Goal: Task Accomplishment & Management: Manage account settings

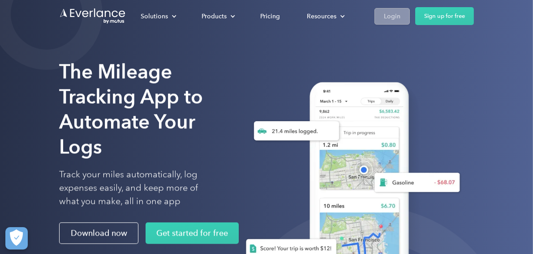
click at [395, 14] on div "Login" at bounding box center [392, 16] width 17 height 11
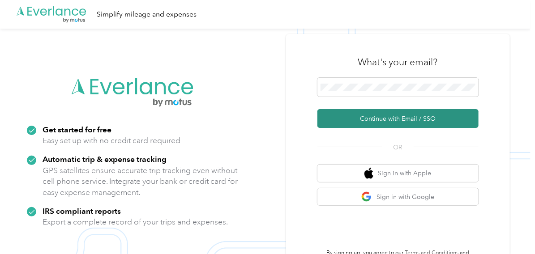
click at [393, 118] on button "Continue with Email / SSO" at bounding box center [397, 118] width 161 height 19
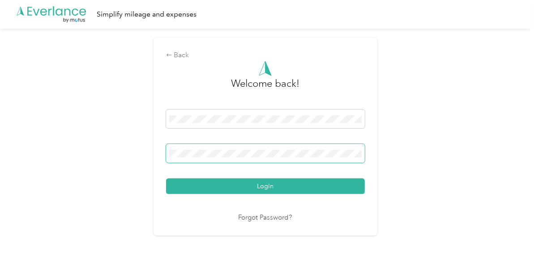
click at [166, 179] on button "Login" at bounding box center [265, 187] width 199 height 16
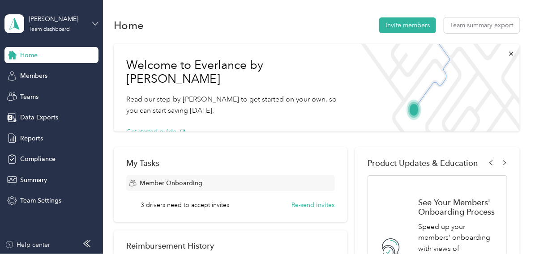
click at [95, 21] on icon at bounding box center [95, 24] width 6 height 6
click at [54, 93] on div "Personal dashboard" at bounding box center [41, 91] width 56 height 9
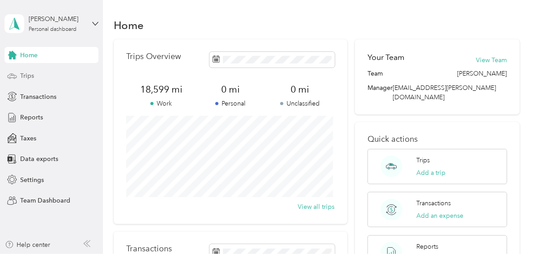
click at [29, 77] on span "Trips" at bounding box center [27, 75] width 14 height 9
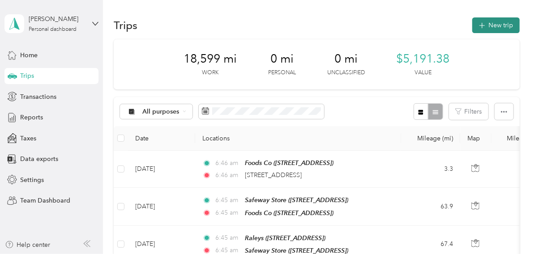
click at [505, 25] on button "New trip" at bounding box center [495, 25] width 47 height 16
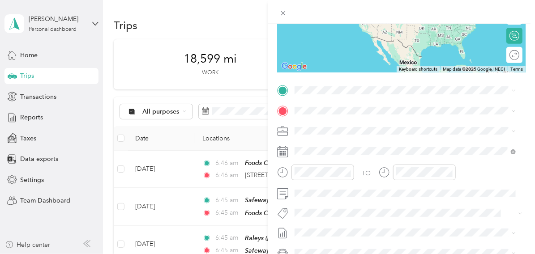
scroll to position [134, 0]
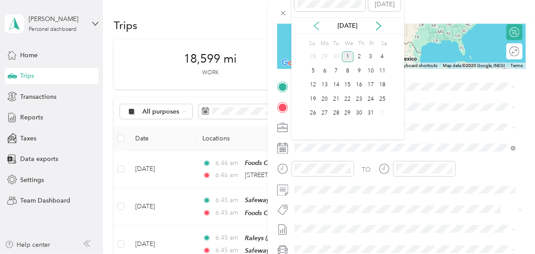
click at [318, 28] on icon at bounding box center [316, 25] width 9 height 9
click at [338, 86] on div "16" at bounding box center [336, 85] width 12 height 11
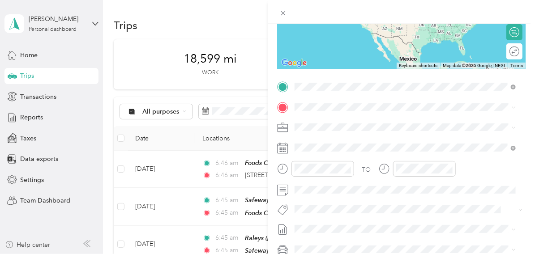
click at [342, 121] on span "[STREET_ADDRESS][US_STATE]" at bounding box center [356, 119] width 90 height 8
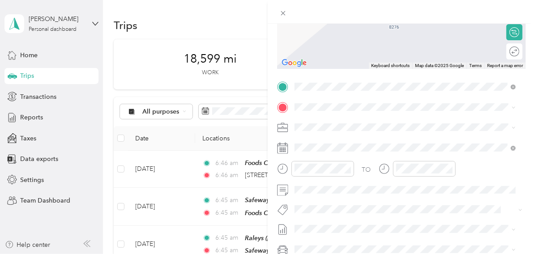
click at [347, 150] on div "TEAM Target [STREET_ADDRESS]" at bounding box center [339, 148] width 57 height 22
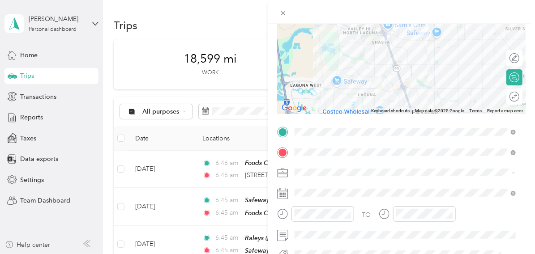
scroll to position [0, 0]
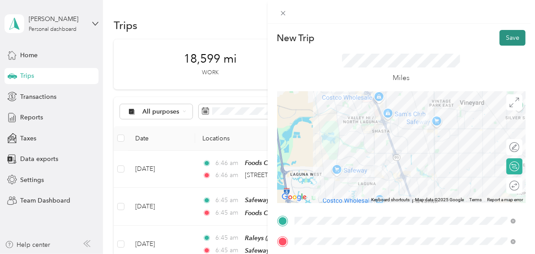
click at [502, 35] on button "Save" at bounding box center [513, 38] width 26 height 16
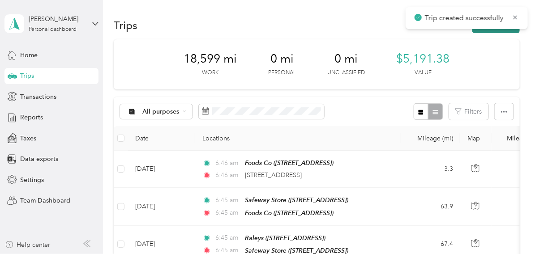
click at [502, 31] on button "New trip" at bounding box center [495, 25] width 47 height 16
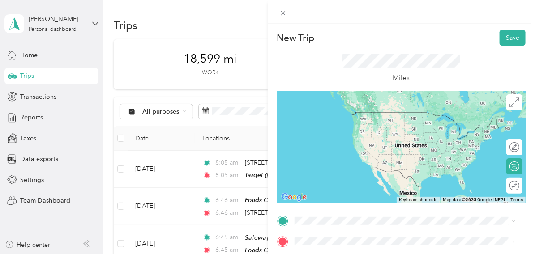
click at [343, 150] on strong "Target" at bounding box center [351, 148] width 19 height 8
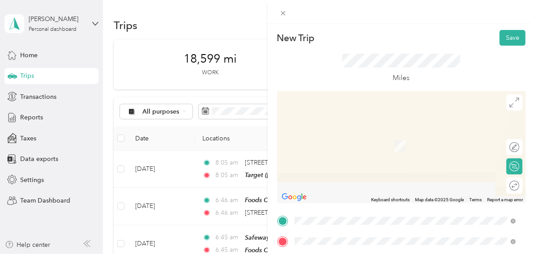
click at [360, 140] on div "TEAM 7 Eleven" at bounding box center [339, 137] width 57 height 11
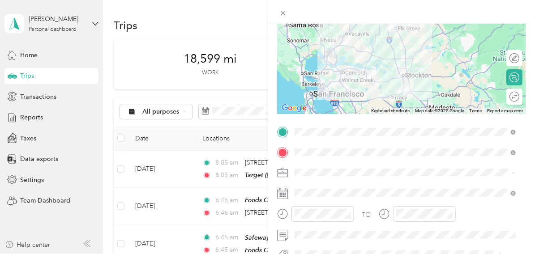
scroll to position [89, 0]
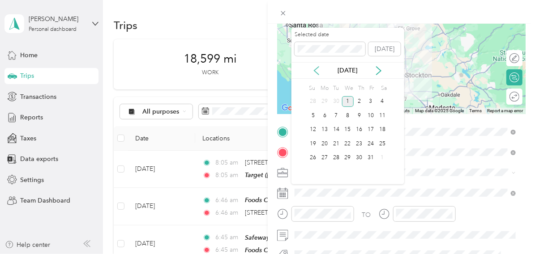
click at [318, 74] on icon at bounding box center [316, 71] width 4 height 8
click at [338, 130] on div "16" at bounding box center [336, 129] width 12 height 11
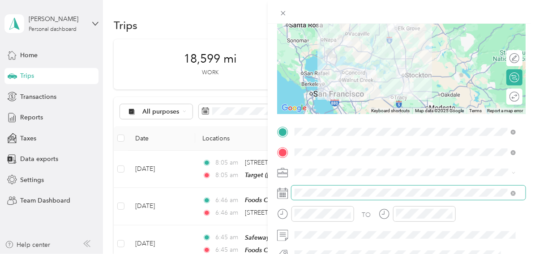
scroll to position [0, 0]
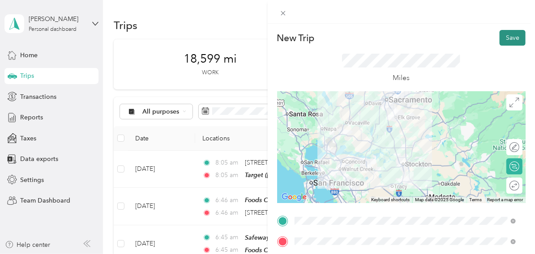
click at [506, 37] on button "Save" at bounding box center [513, 38] width 26 height 16
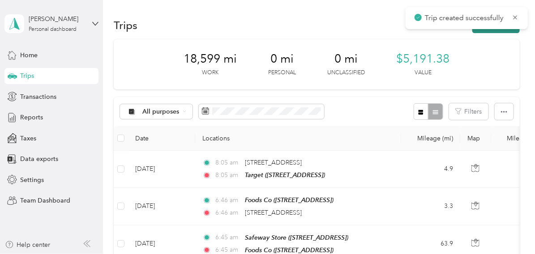
click at [496, 31] on button "New trip" at bounding box center [495, 25] width 47 height 16
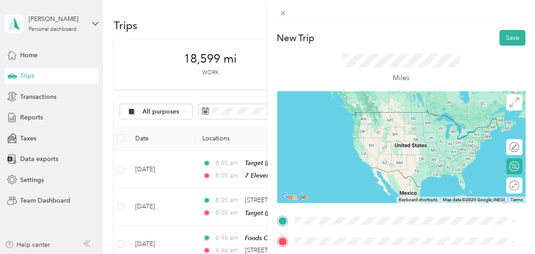
click at [348, 123] on div "TEAM 7 Eleven [STREET_ADDRESS]" at bounding box center [339, 122] width 57 height 22
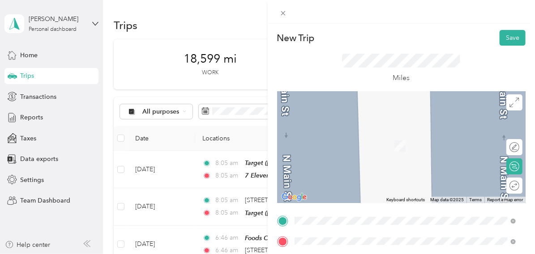
click at [368, 208] on span "[STREET_ADDRESS]" at bounding box center [339, 212] width 57 height 8
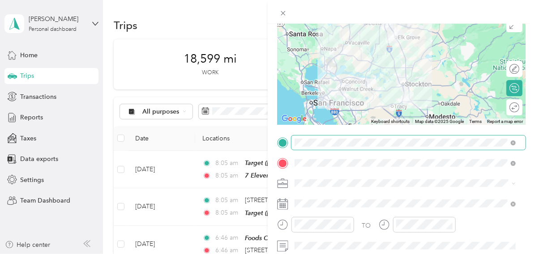
scroll to position [89, 0]
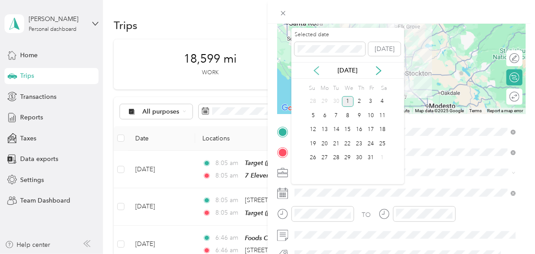
click at [317, 67] on icon at bounding box center [316, 70] width 9 height 9
click at [337, 131] on div "16" at bounding box center [336, 129] width 12 height 11
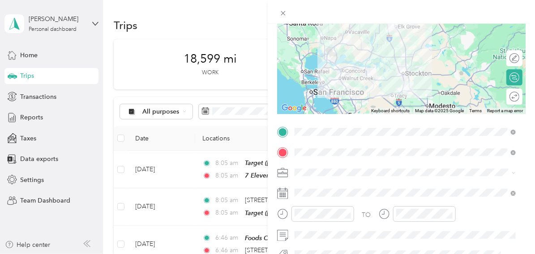
scroll to position [0, 0]
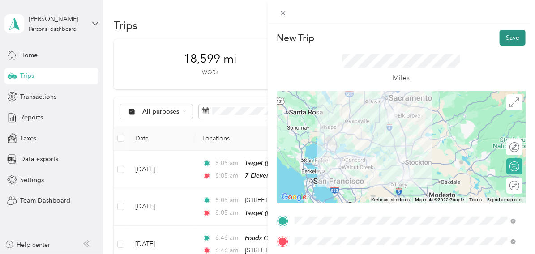
click at [509, 39] on button "Save" at bounding box center [513, 38] width 26 height 16
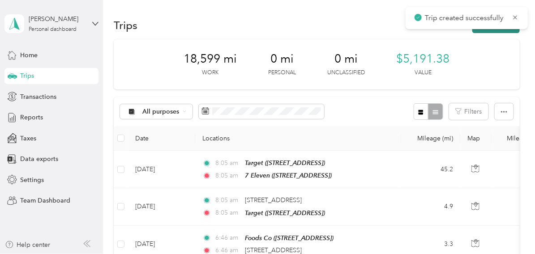
click at [507, 30] on button "New trip" at bounding box center [495, 25] width 47 height 16
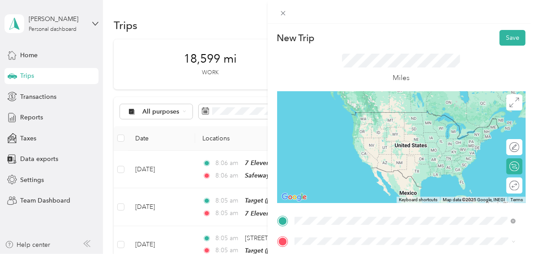
click at [347, 189] on span "[STREET_ADDRESS]" at bounding box center [339, 192] width 57 height 8
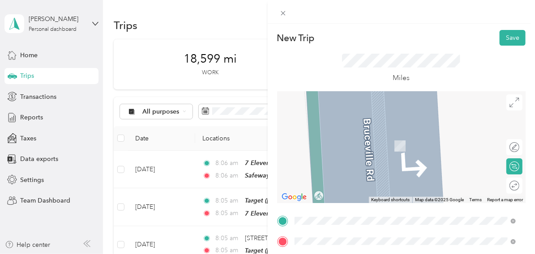
click at [343, 217] on span "[STREET_ADDRESS][US_STATE]" at bounding box center [356, 217] width 90 height 8
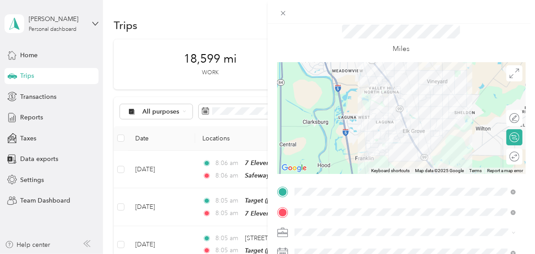
scroll to position [44, 0]
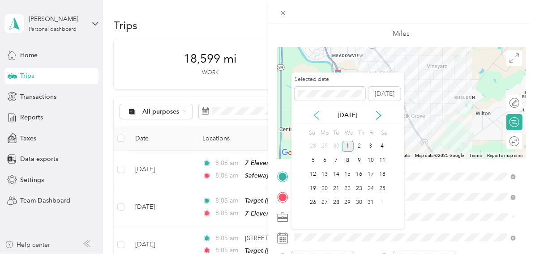
click at [314, 113] on icon at bounding box center [316, 115] width 9 height 9
click at [338, 178] on div "16" at bounding box center [336, 174] width 12 height 11
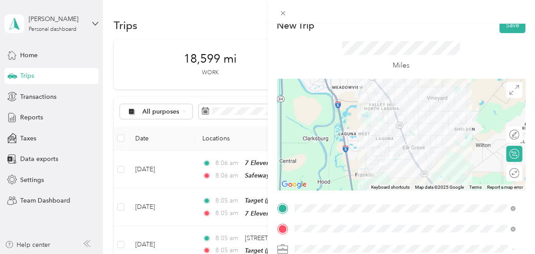
scroll to position [0, 0]
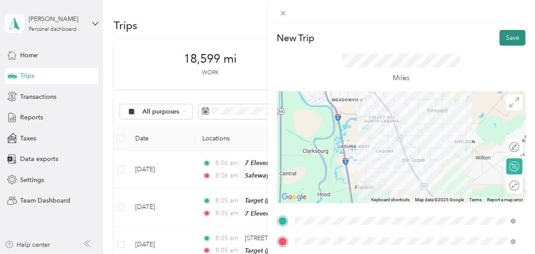
click at [501, 39] on button "Save" at bounding box center [513, 38] width 26 height 16
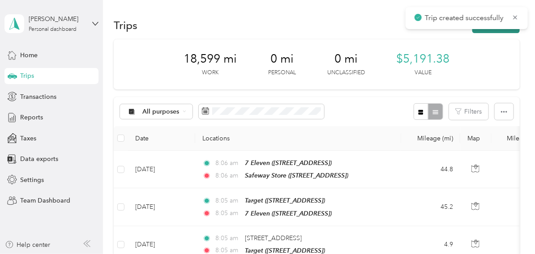
click at [502, 31] on button "New trip" at bounding box center [495, 25] width 47 height 16
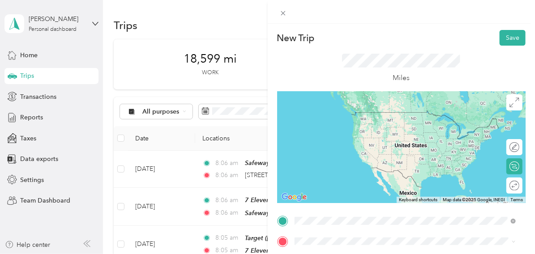
click at [358, 114] on span "[STREET_ADDRESS][US_STATE]" at bounding box center [356, 112] width 90 height 8
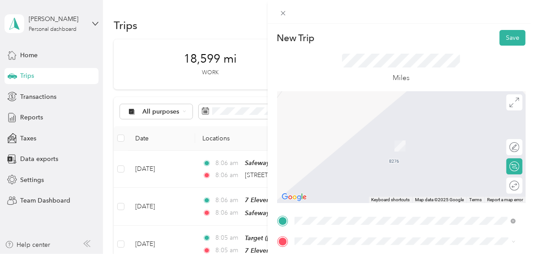
click at [368, 146] on span "[STREET_ADDRESS]" at bounding box center [339, 149] width 57 height 8
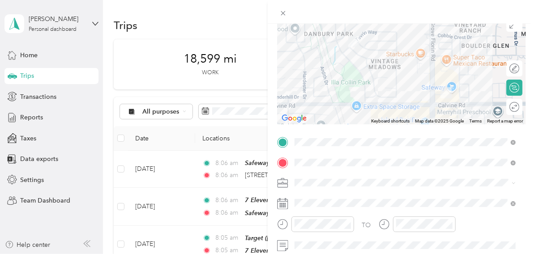
scroll to position [89, 0]
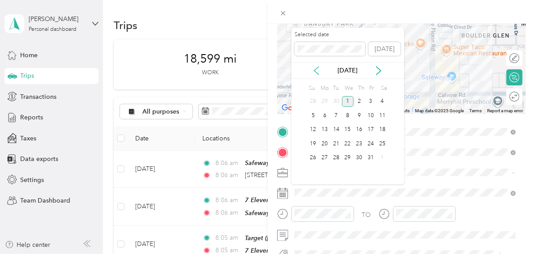
click at [316, 66] on icon at bounding box center [316, 70] width 9 height 9
click at [350, 126] on div "17" at bounding box center [348, 129] width 12 height 11
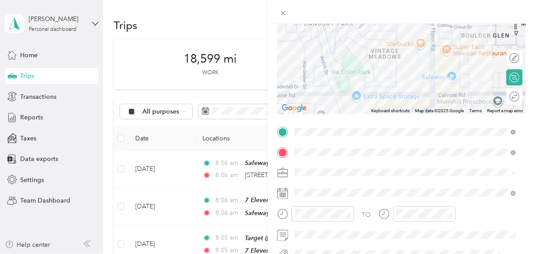
scroll to position [0, 0]
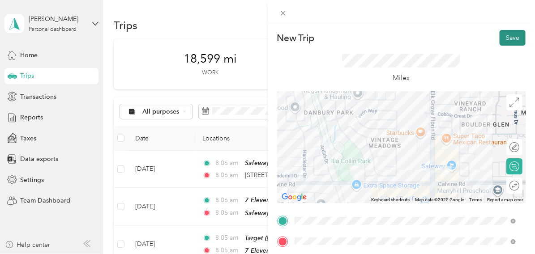
click at [514, 42] on button "Save" at bounding box center [513, 38] width 26 height 16
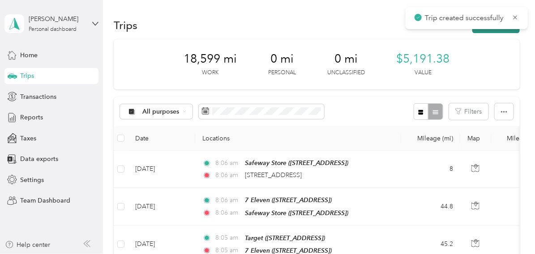
click at [497, 30] on button "New trip" at bounding box center [495, 25] width 47 height 16
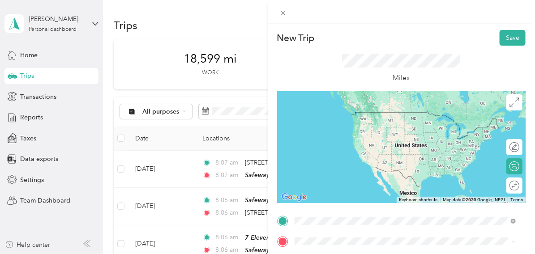
click at [369, 123] on div "TEAM Safeway Store [STREET_ADDRESS]" at bounding box center [347, 123] width 73 height 22
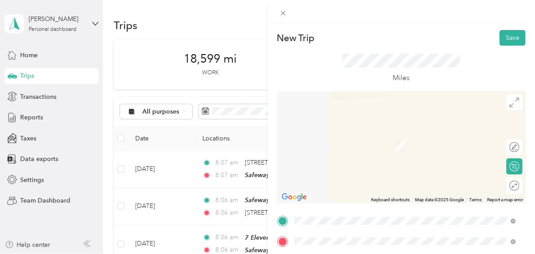
click at [352, 144] on div "TEAM 7 Eleven [STREET_ADDRESS][PERSON_NAME][PERSON_NAME]" at bounding box center [389, 143] width 156 height 22
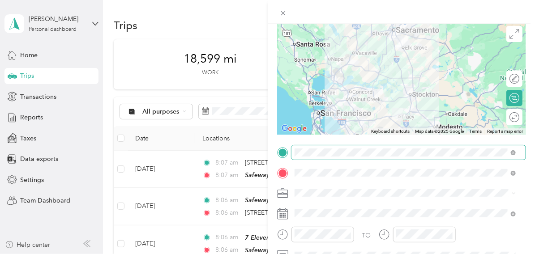
scroll to position [89, 0]
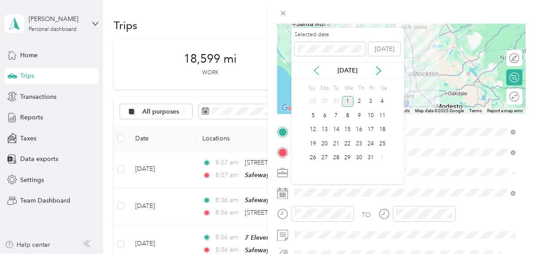
click at [318, 70] on icon at bounding box center [316, 70] width 9 height 9
click at [348, 130] on div "17" at bounding box center [348, 129] width 12 height 11
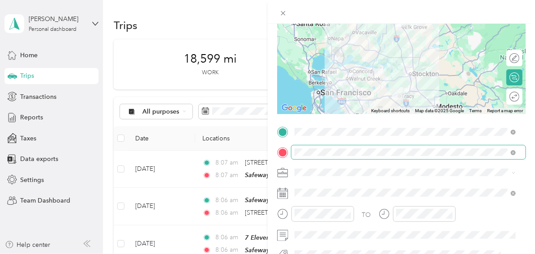
scroll to position [0, 0]
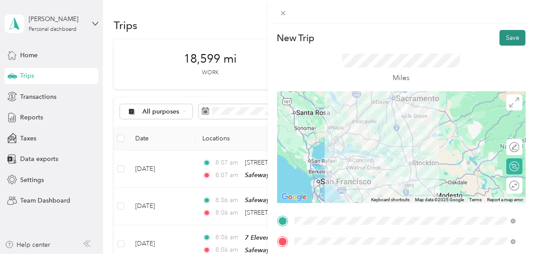
click at [509, 38] on button "Save" at bounding box center [513, 38] width 26 height 16
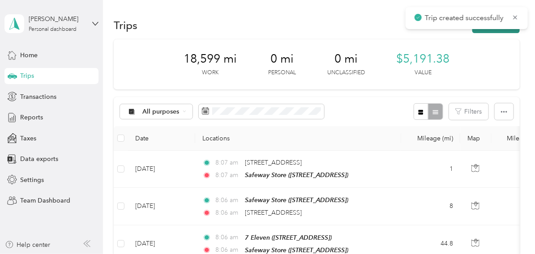
click at [506, 30] on button "New trip" at bounding box center [495, 25] width 47 height 16
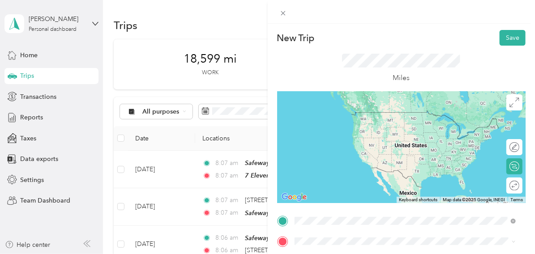
click at [370, 125] on span "[STREET_ADDRESS][PERSON_NAME][PERSON_NAME]" at bounding box center [389, 129] width 156 height 8
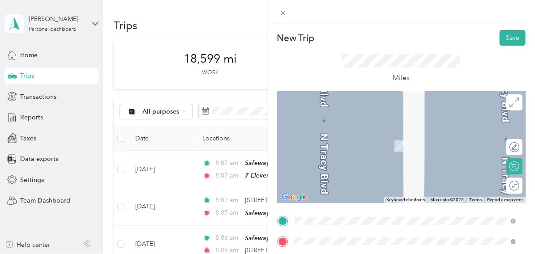
click at [353, 180] on span "[STREET_ADDRESS][PERSON_NAME]" at bounding box center [364, 180] width 107 height 8
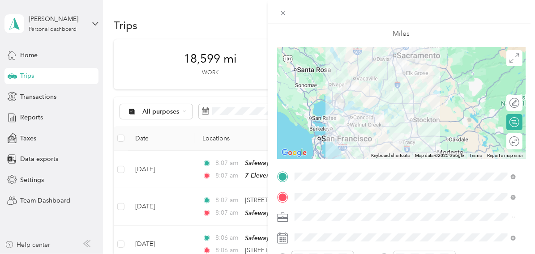
scroll to position [89, 0]
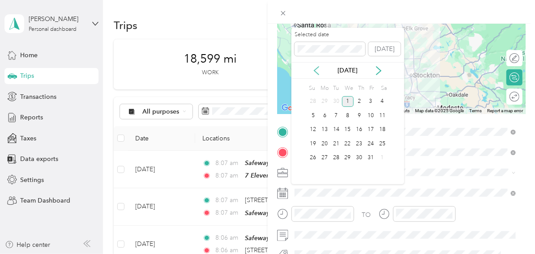
click at [318, 73] on icon at bounding box center [316, 71] width 4 height 8
click at [348, 128] on div "17" at bounding box center [348, 129] width 12 height 11
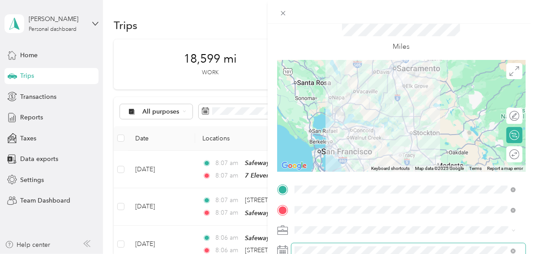
scroll to position [0, 0]
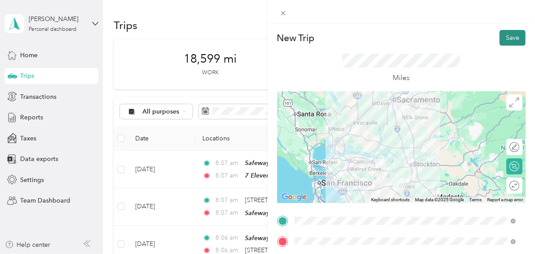
click at [502, 39] on button "Save" at bounding box center [513, 38] width 26 height 16
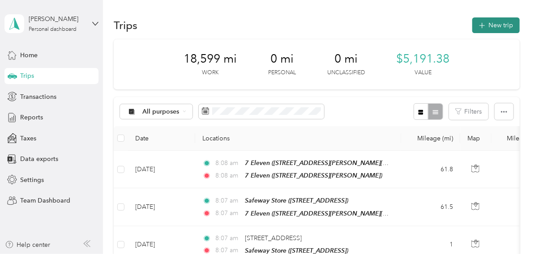
click at [504, 26] on button "New trip" at bounding box center [495, 25] width 47 height 16
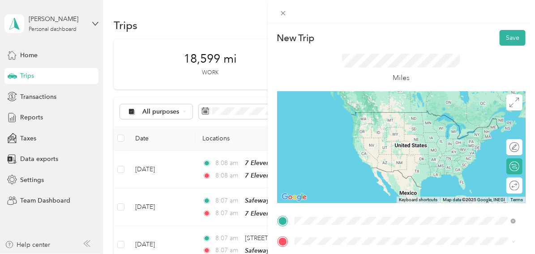
click at [360, 148] on strong "7 Eleven" at bounding box center [355, 148] width 26 height 8
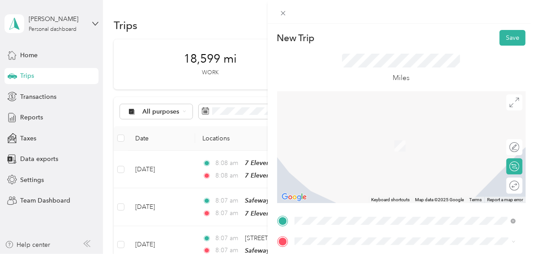
click at [344, 134] on span "[STREET_ADDRESS][US_STATE]" at bounding box center [356, 130] width 90 height 8
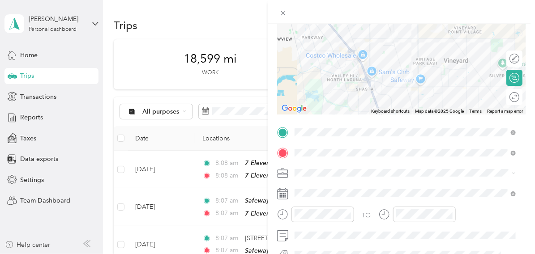
scroll to position [89, 0]
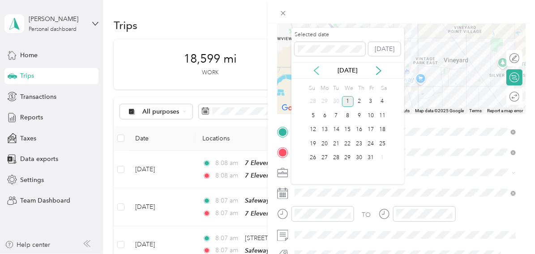
click at [317, 68] on icon at bounding box center [316, 70] width 9 height 9
click at [347, 129] on div "17" at bounding box center [348, 129] width 12 height 11
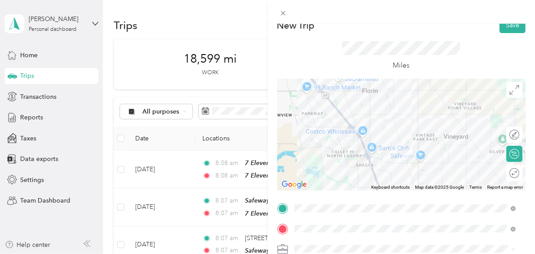
scroll to position [0, 0]
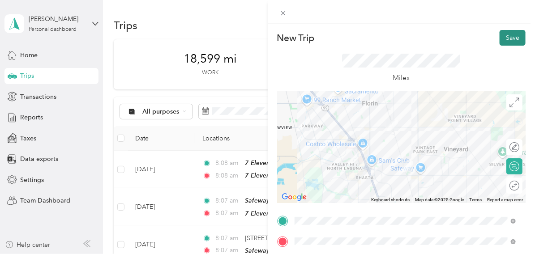
click at [506, 38] on button "Save" at bounding box center [513, 38] width 26 height 16
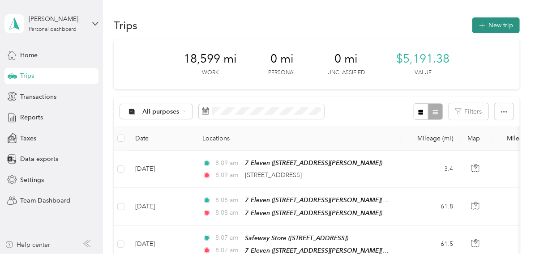
click at [502, 24] on button "New trip" at bounding box center [495, 25] width 47 height 16
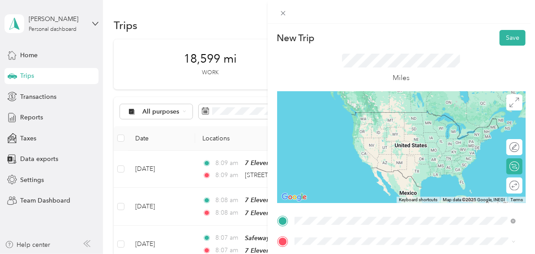
click at [332, 201] on span "[STREET_ADDRESS][US_STATE]" at bounding box center [356, 197] width 90 height 8
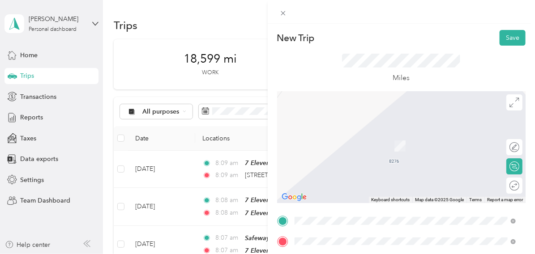
click at [367, 150] on div "TEAM Raleys [STREET_ADDRESS]" at bounding box center [405, 142] width 215 height 25
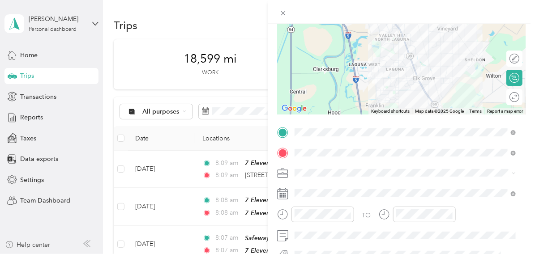
scroll to position [89, 0]
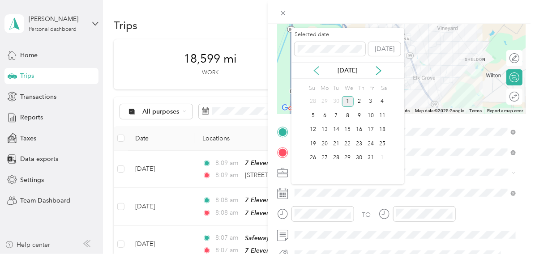
click at [318, 70] on icon at bounding box center [316, 70] width 9 height 9
click at [359, 131] on div "18" at bounding box center [360, 129] width 12 height 11
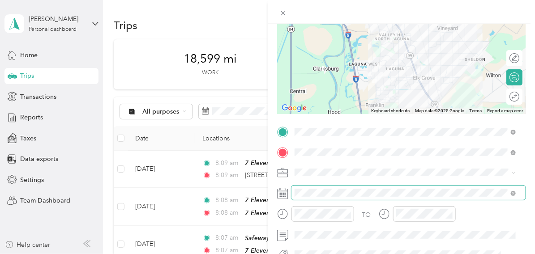
scroll to position [0, 0]
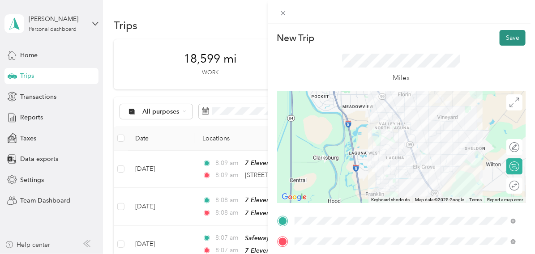
click at [508, 35] on button "Save" at bounding box center [513, 38] width 26 height 16
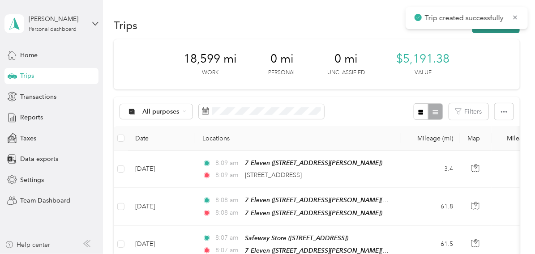
click at [503, 31] on button "New trip" at bounding box center [495, 25] width 47 height 16
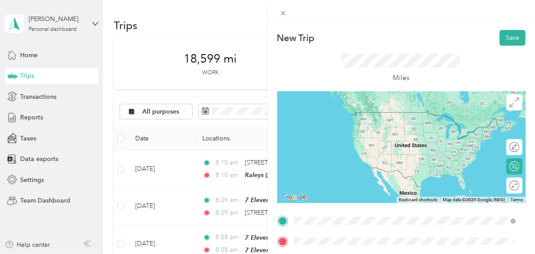
click at [362, 125] on span "[STREET_ADDRESS]" at bounding box center [339, 129] width 57 height 8
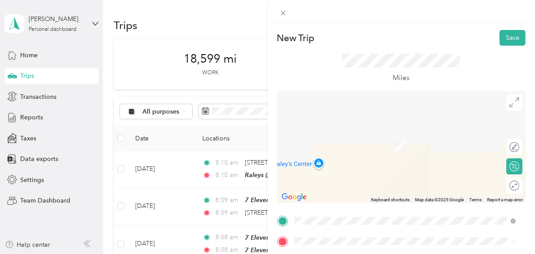
click at [365, 146] on span "[STREET_ADDRESS]" at bounding box center [339, 146] width 57 height 8
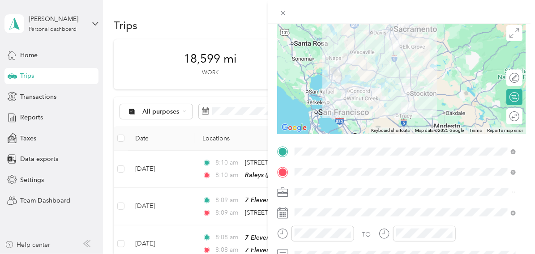
scroll to position [89, 0]
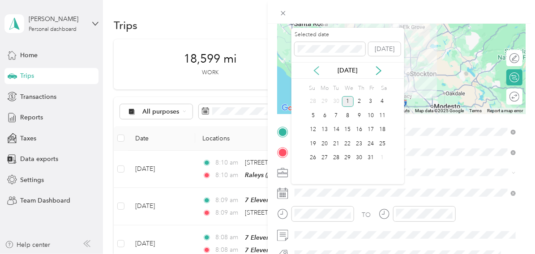
click at [317, 71] on icon at bounding box center [316, 70] width 9 height 9
click at [360, 129] on div "18" at bounding box center [360, 129] width 12 height 11
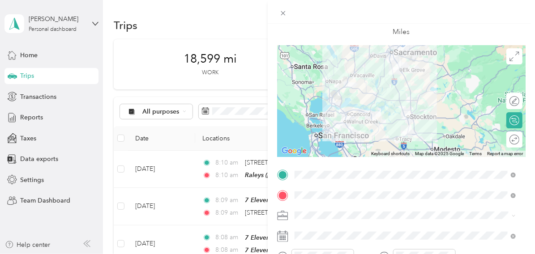
scroll to position [0, 0]
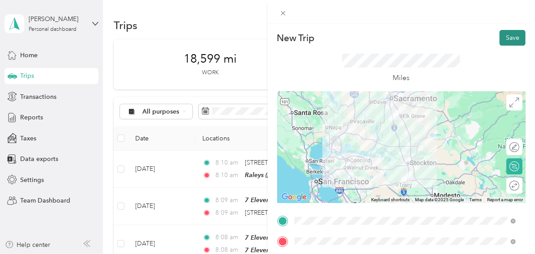
click at [507, 36] on button "Save" at bounding box center [513, 38] width 26 height 16
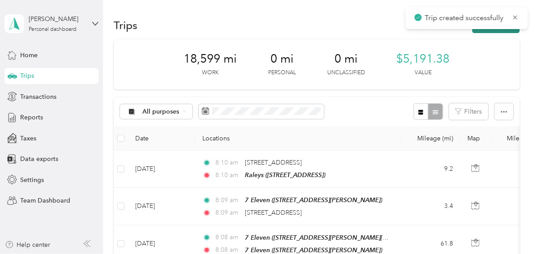
click at [502, 31] on button "New trip" at bounding box center [495, 25] width 47 height 16
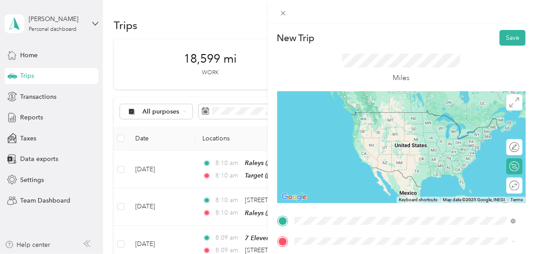
click at [354, 123] on div "TEAM Target [STREET_ADDRESS]" at bounding box center [339, 123] width 57 height 22
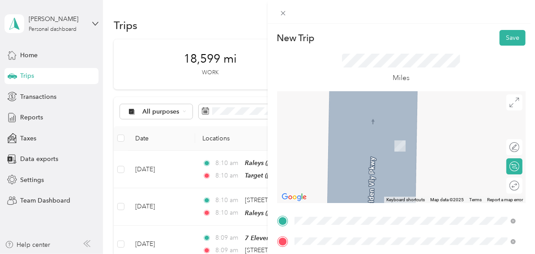
click at [356, 150] on div "TEAM Target [STREET_ADDRESS]" at bounding box center [339, 143] width 57 height 22
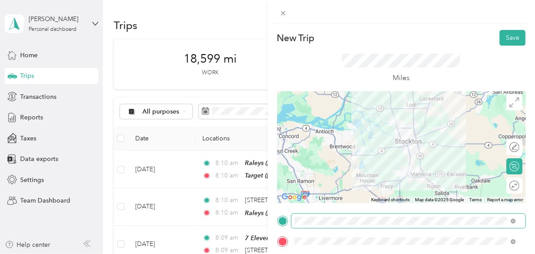
scroll to position [89, 0]
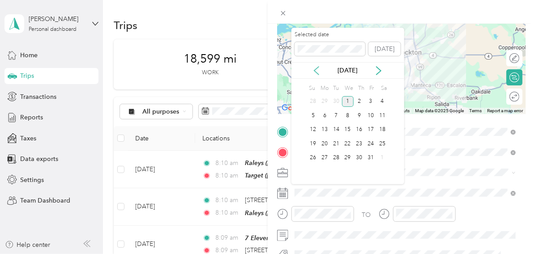
click at [314, 69] on icon at bounding box center [316, 70] width 9 height 9
click at [359, 128] on div "18" at bounding box center [360, 129] width 12 height 11
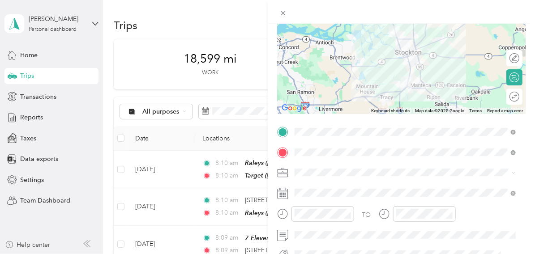
scroll to position [0, 0]
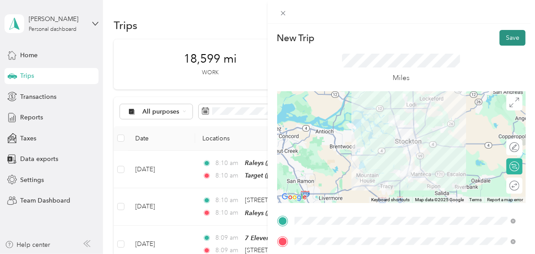
click at [511, 35] on button "Save" at bounding box center [513, 38] width 26 height 16
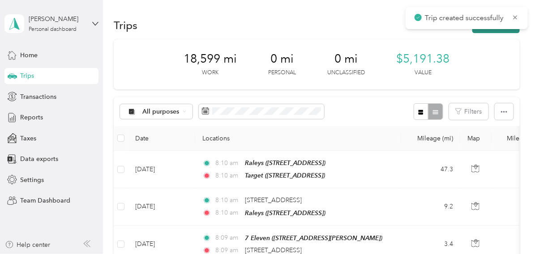
click at [492, 31] on button "New trip" at bounding box center [495, 25] width 47 height 16
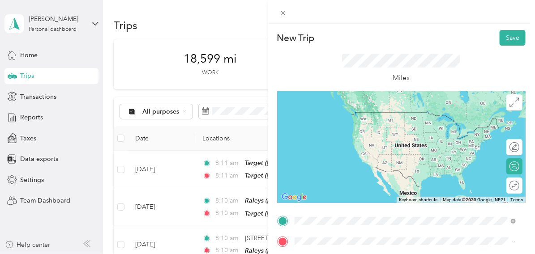
click at [350, 123] on div "TEAM Target [STREET_ADDRESS]" at bounding box center [339, 123] width 57 height 22
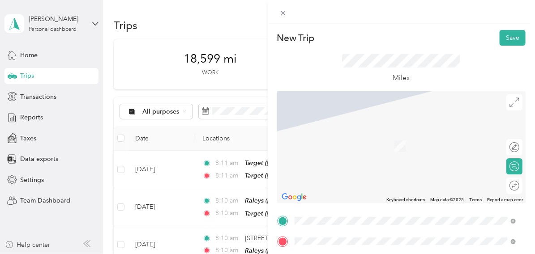
click at [351, 143] on div "TEAM Target [STREET_ADDRESS]" at bounding box center [339, 143] width 57 height 22
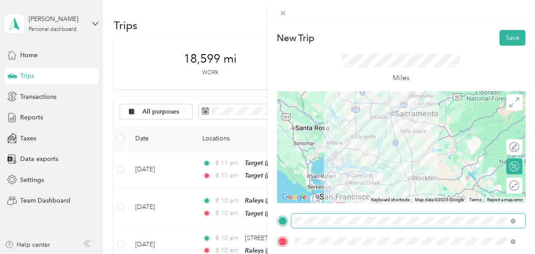
scroll to position [89, 0]
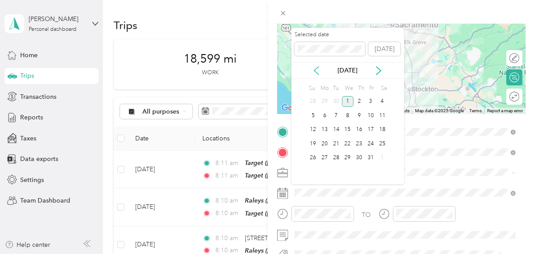
click at [315, 68] on icon at bounding box center [316, 70] width 9 height 9
click at [362, 129] on div "18" at bounding box center [360, 129] width 12 height 11
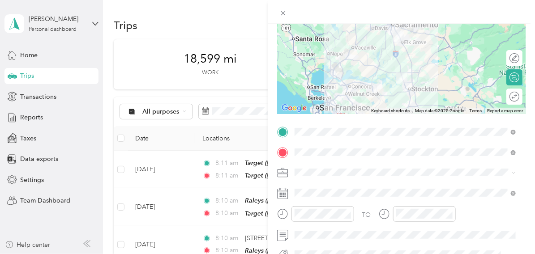
scroll to position [0, 0]
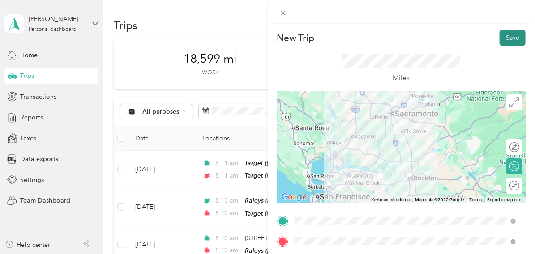
click at [510, 40] on button "Save" at bounding box center [513, 38] width 26 height 16
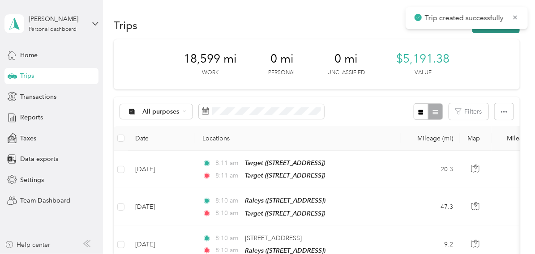
click at [504, 30] on button "New trip" at bounding box center [495, 25] width 47 height 16
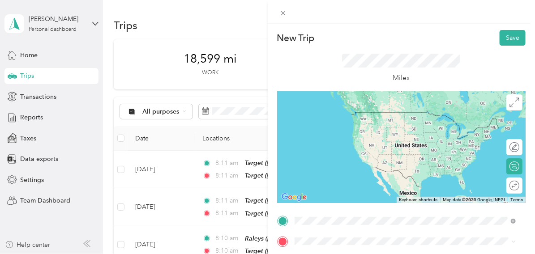
click at [352, 125] on span "[STREET_ADDRESS]" at bounding box center [339, 129] width 57 height 8
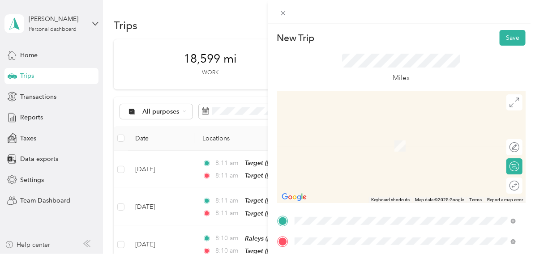
click at [366, 218] on span "[STREET_ADDRESS][US_STATE]" at bounding box center [356, 217] width 90 height 8
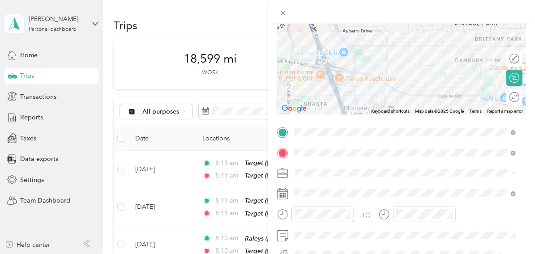
scroll to position [89, 0]
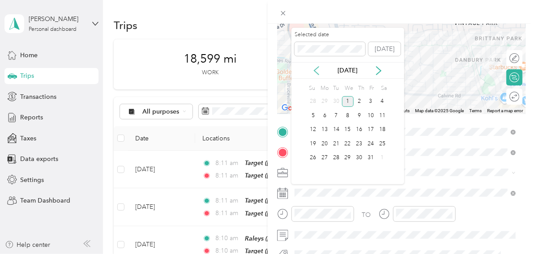
click at [314, 68] on icon at bounding box center [316, 70] width 9 height 9
click at [359, 129] on div "18" at bounding box center [360, 129] width 12 height 11
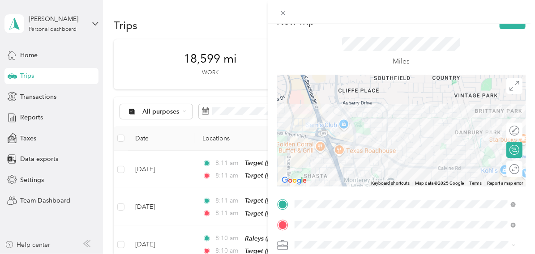
scroll to position [0, 0]
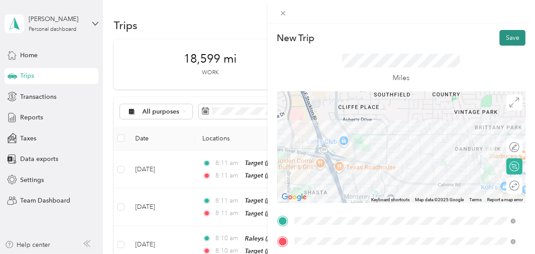
click at [507, 37] on button "Save" at bounding box center [513, 38] width 26 height 16
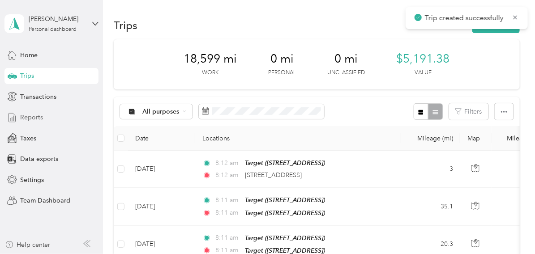
click at [34, 116] on span "Reports" at bounding box center [31, 117] width 23 height 9
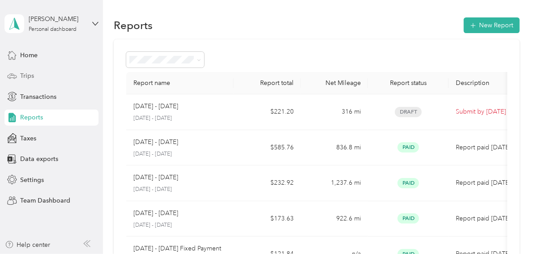
click at [29, 76] on span "Trips" at bounding box center [27, 75] width 14 height 9
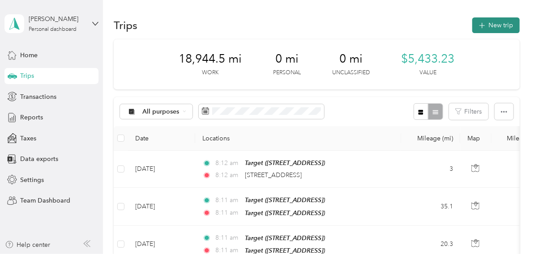
click at [501, 26] on button "New trip" at bounding box center [495, 25] width 47 height 16
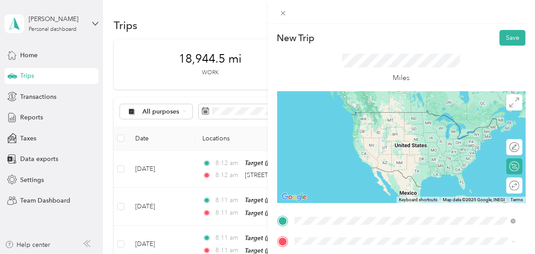
click at [333, 197] on span "[STREET_ADDRESS][US_STATE]" at bounding box center [356, 197] width 90 height 8
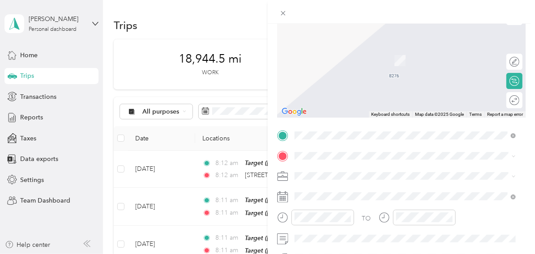
scroll to position [89, 0]
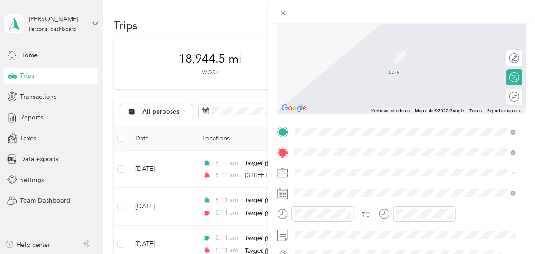
click at [348, 56] on span "[STREET_ADDRESS]" at bounding box center [339, 60] width 57 height 8
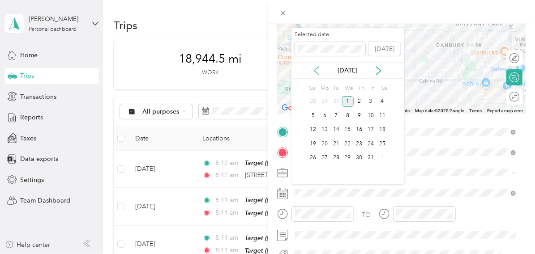
click at [317, 69] on icon at bounding box center [316, 70] width 9 height 9
click at [336, 145] on div "23" at bounding box center [336, 143] width 12 height 11
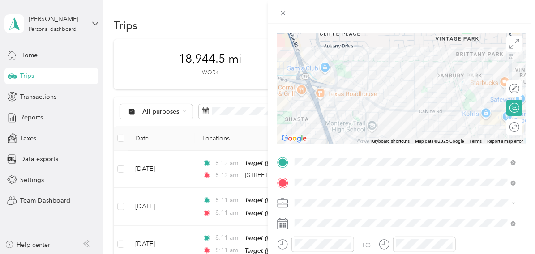
scroll to position [0, 0]
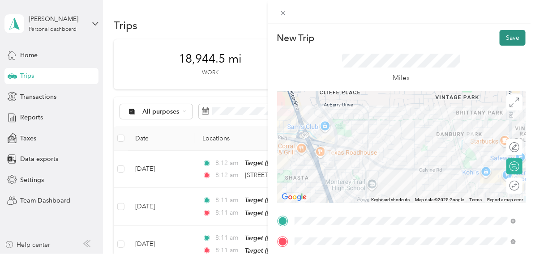
click at [506, 39] on button "Save" at bounding box center [513, 38] width 26 height 16
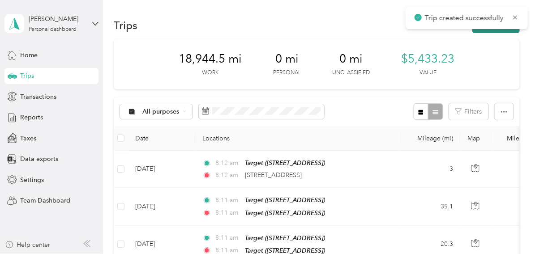
click at [499, 31] on button "New trip" at bounding box center [495, 25] width 47 height 16
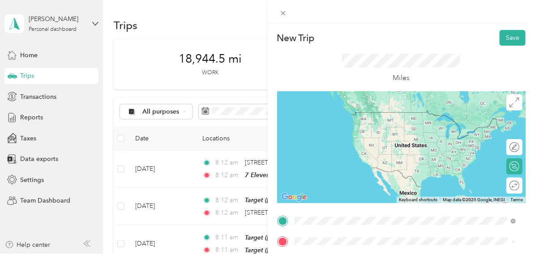
click at [349, 119] on div "TEAM 7 Eleven" at bounding box center [339, 117] width 57 height 11
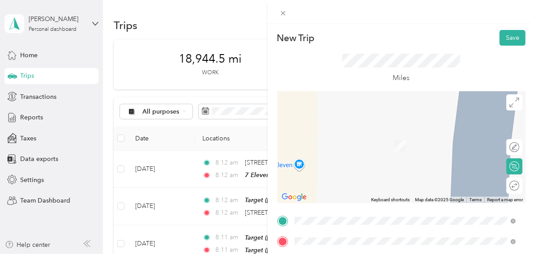
click at [346, 147] on span "[STREET_ADDRESS]" at bounding box center [339, 149] width 57 height 8
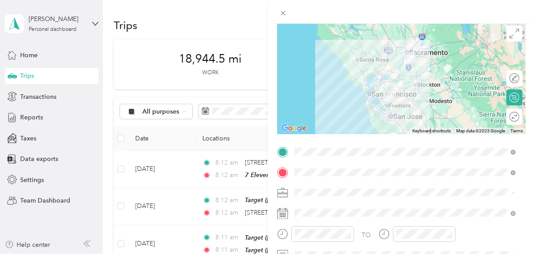
scroll to position [89, 0]
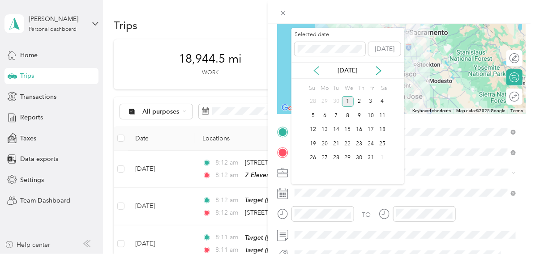
click at [317, 72] on icon at bounding box center [316, 70] width 9 height 9
click at [335, 144] on div "23" at bounding box center [336, 143] width 12 height 11
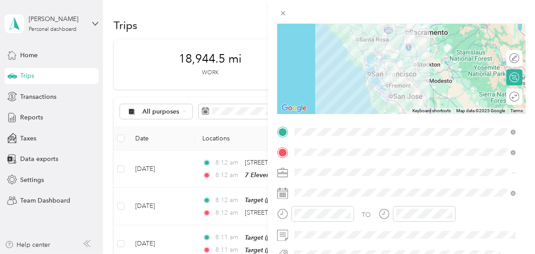
scroll to position [0, 0]
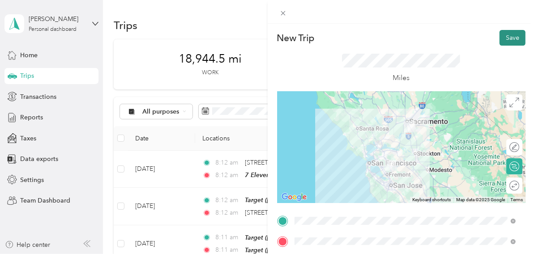
click at [506, 35] on button "Save" at bounding box center [513, 38] width 26 height 16
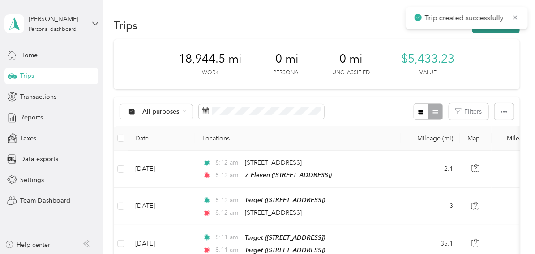
click at [500, 31] on button "New trip" at bounding box center [495, 25] width 47 height 16
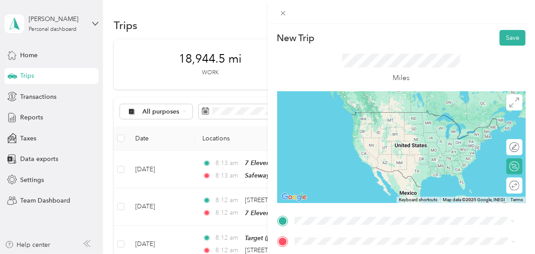
click at [368, 128] on span "[STREET_ADDRESS]" at bounding box center [339, 128] width 57 height 8
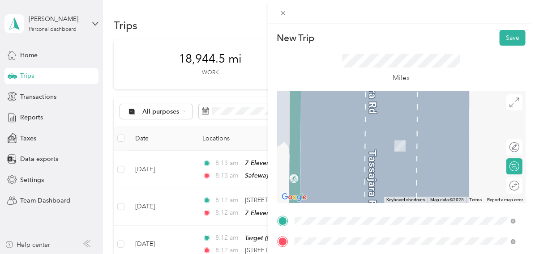
click at [372, 176] on div "TEAM Target [STREET_ADDRESS][PERSON_NAME]" at bounding box center [364, 177] width 107 height 22
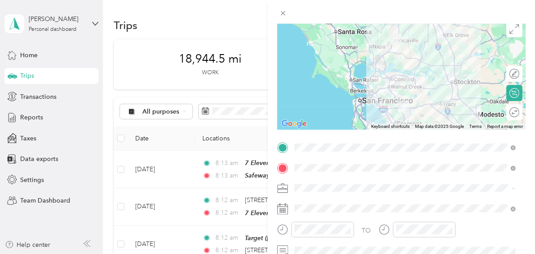
scroll to position [89, 0]
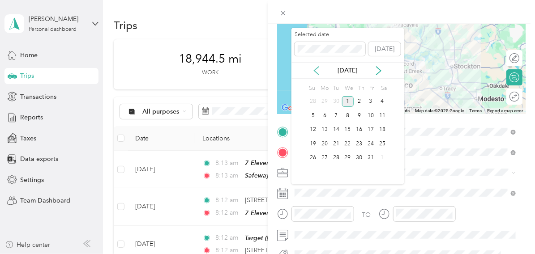
click at [316, 70] on icon at bounding box center [316, 70] width 9 height 9
click at [336, 144] on div "23" at bounding box center [336, 143] width 12 height 11
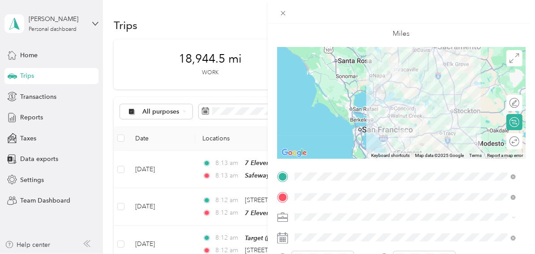
scroll to position [0, 0]
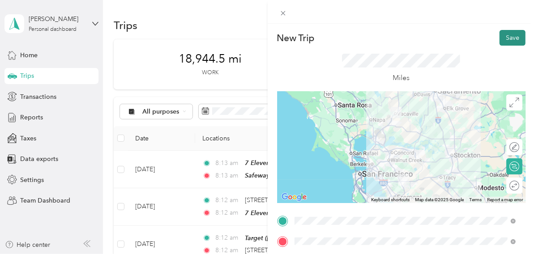
click at [509, 39] on button "Save" at bounding box center [513, 38] width 26 height 16
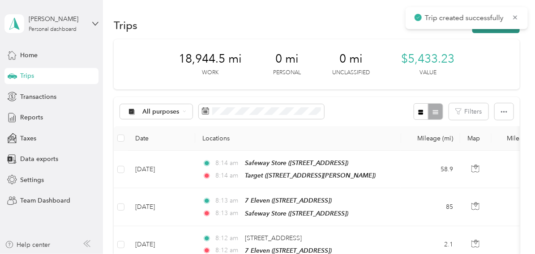
click at [478, 31] on button "New trip" at bounding box center [495, 25] width 47 height 16
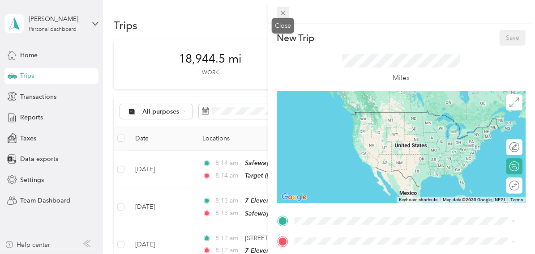
click at [285, 12] on icon at bounding box center [283, 13] width 8 height 8
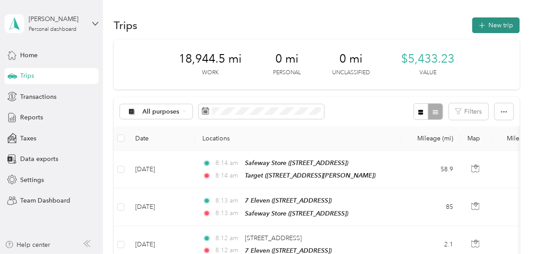
click at [503, 26] on button "New trip" at bounding box center [495, 25] width 47 height 16
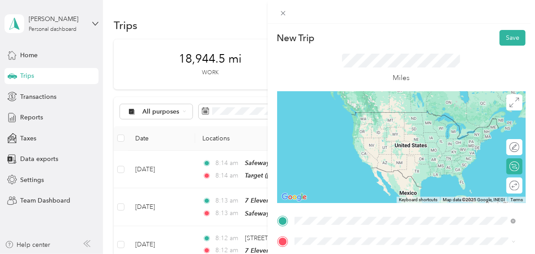
click at [348, 161] on span "[STREET_ADDRESS][PERSON_NAME]" at bounding box center [364, 163] width 107 height 8
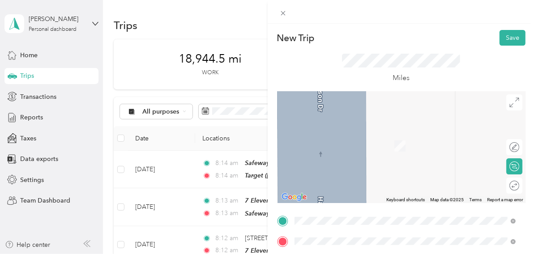
click at [375, 172] on div "TEAM Smart & Final Extra [STREET_ADDRESS]" at bounding box center [355, 174] width 88 height 22
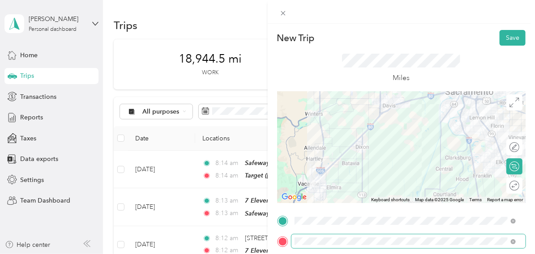
scroll to position [44, 0]
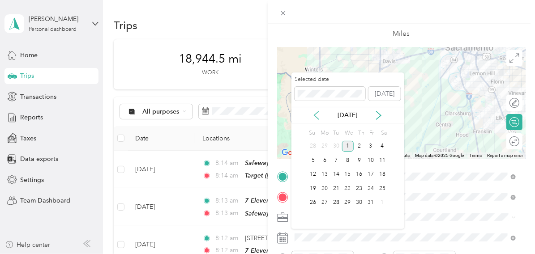
click at [316, 116] on icon at bounding box center [316, 115] width 9 height 9
click at [335, 187] on div "23" at bounding box center [336, 188] width 12 height 11
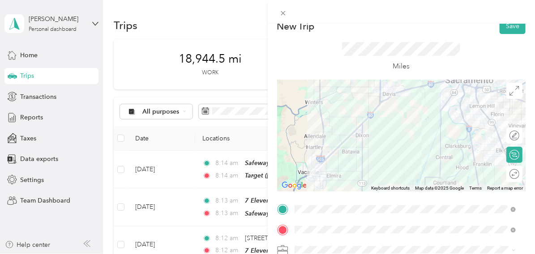
scroll to position [0, 0]
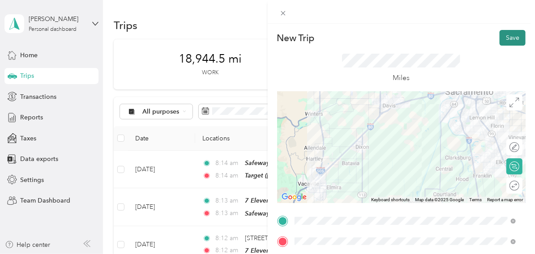
click at [507, 37] on button "Save" at bounding box center [513, 38] width 26 height 16
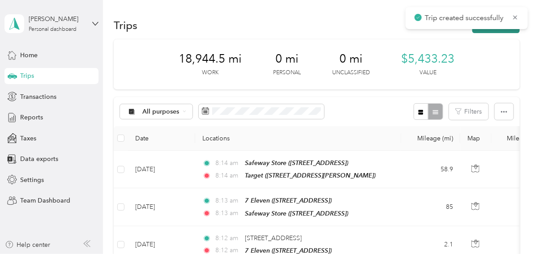
click at [492, 30] on button "New trip" at bounding box center [495, 25] width 47 height 16
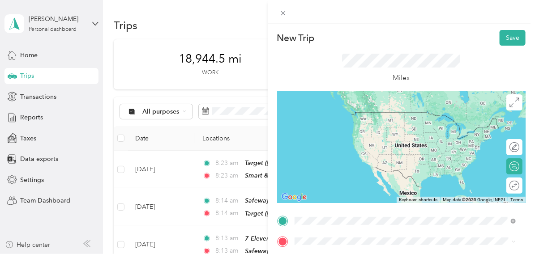
click at [373, 153] on div "TEAM Smart & Final Extra [STREET_ADDRESS]" at bounding box center [355, 154] width 88 height 22
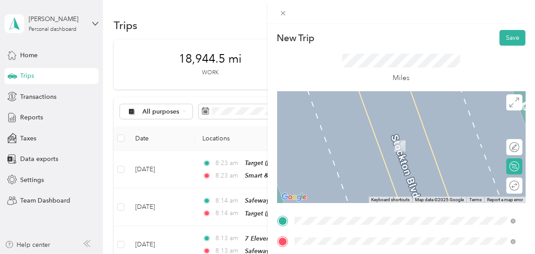
click at [332, 221] on span "[STREET_ADDRESS][US_STATE]" at bounding box center [356, 217] width 90 height 8
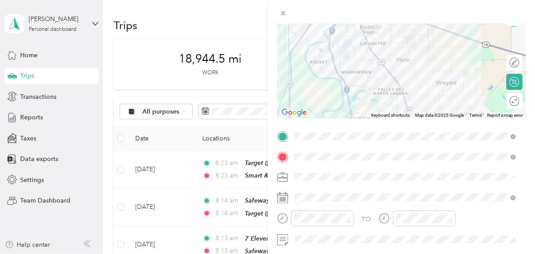
scroll to position [89, 0]
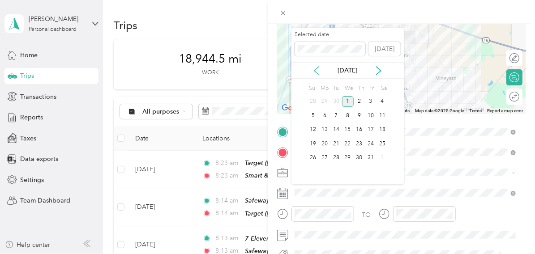
click at [316, 70] on icon at bounding box center [316, 70] width 9 height 9
click at [335, 144] on div "23" at bounding box center [336, 143] width 12 height 11
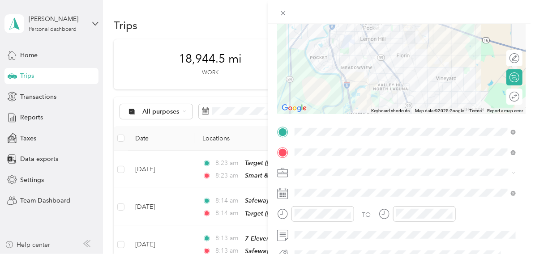
scroll to position [0, 0]
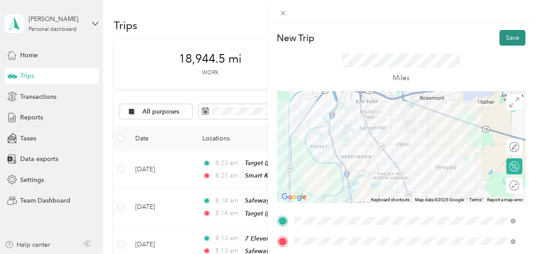
click at [500, 35] on button "Save" at bounding box center [513, 38] width 26 height 16
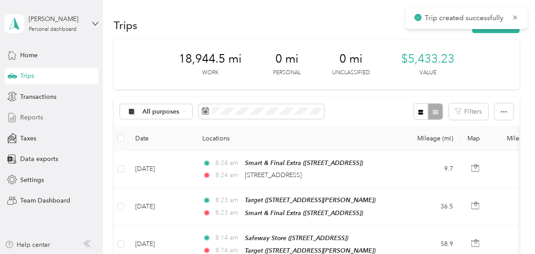
click at [35, 116] on span "Reports" at bounding box center [31, 117] width 23 height 9
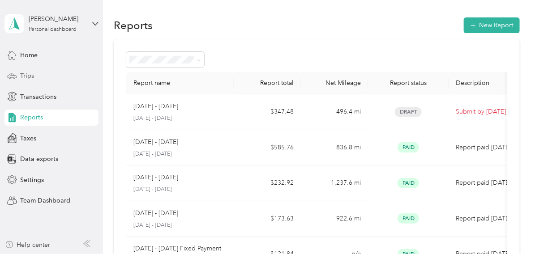
click at [26, 77] on span "Trips" at bounding box center [27, 75] width 14 height 9
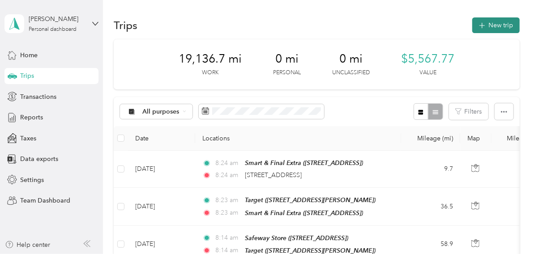
click at [500, 23] on button "New trip" at bounding box center [495, 25] width 47 height 16
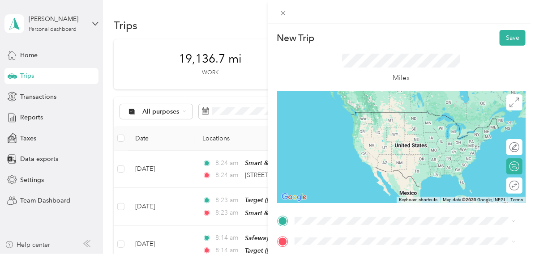
click at [351, 173] on span "[STREET_ADDRESS][US_STATE]" at bounding box center [356, 171] width 90 height 8
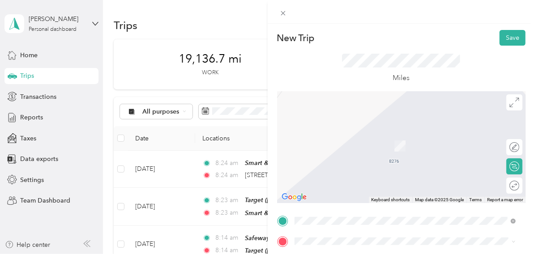
click at [350, 167] on strong "Safeway Store" at bounding box center [363, 167] width 42 height 8
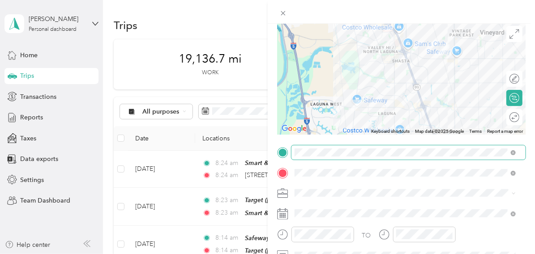
scroll to position [89, 0]
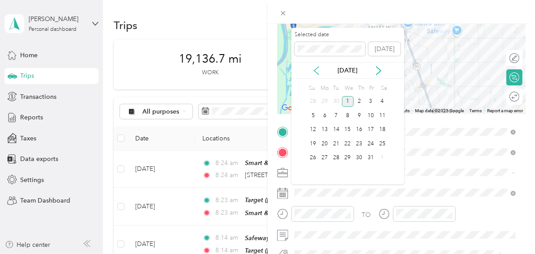
click at [316, 66] on icon at bounding box center [316, 70] width 9 height 9
click at [358, 143] on div "25" at bounding box center [360, 143] width 12 height 11
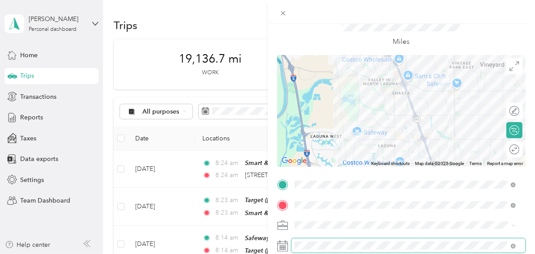
scroll to position [0, 0]
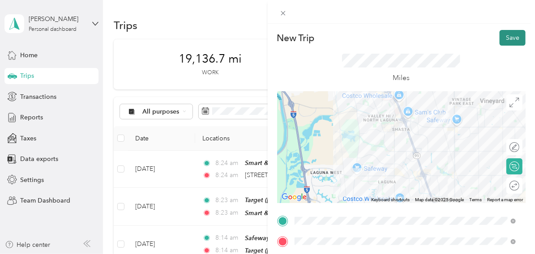
click at [510, 37] on button "Save" at bounding box center [513, 38] width 26 height 16
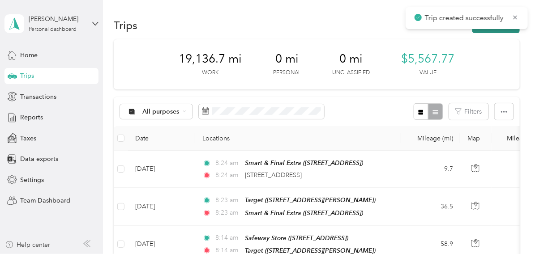
click at [503, 31] on button "New trip" at bounding box center [495, 25] width 47 height 16
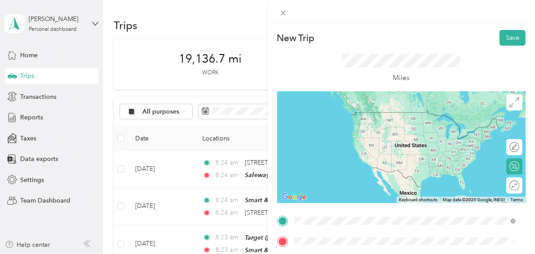
click at [362, 124] on div "TEAM Safeway Store [STREET_ADDRESS]" at bounding box center [347, 123] width 73 height 22
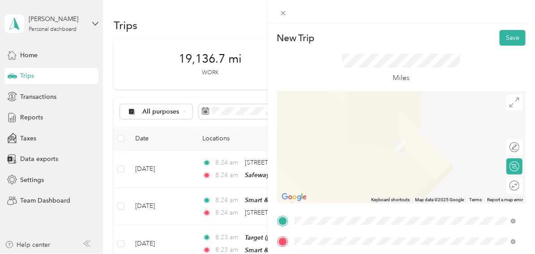
click at [360, 146] on span "[STREET_ADDRESS]" at bounding box center [339, 149] width 57 height 8
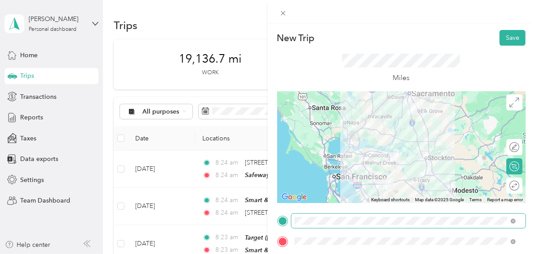
scroll to position [44, 0]
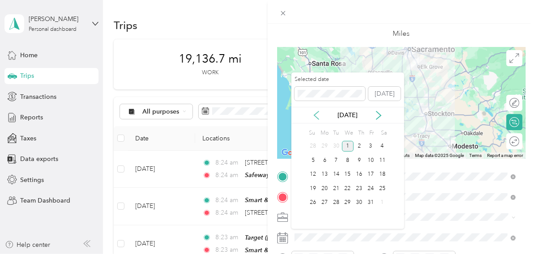
click at [316, 118] on icon at bounding box center [316, 115] width 9 height 9
click at [360, 188] on div "25" at bounding box center [360, 188] width 12 height 11
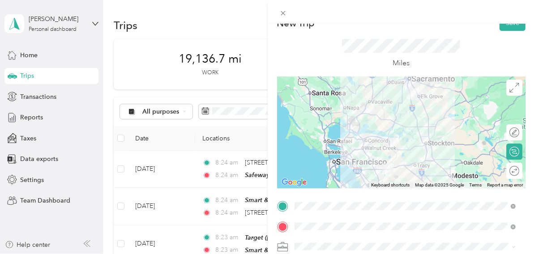
scroll to position [0, 0]
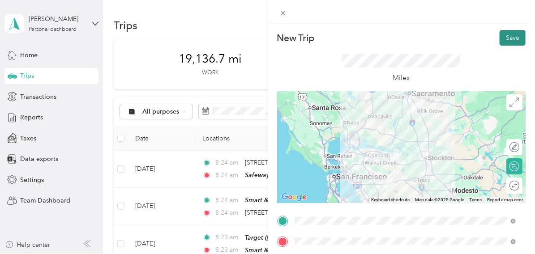
click at [511, 39] on button "Save" at bounding box center [513, 38] width 26 height 16
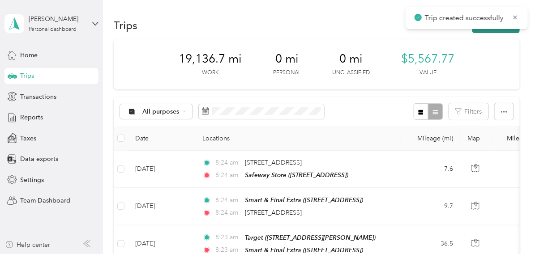
click at [504, 31] on button "New trip" at bounding box center [495, 25] width 47 height 16
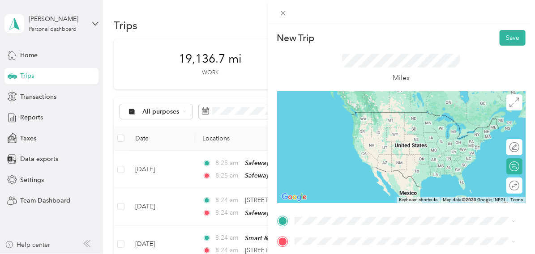
click at [338, 129] on span "[STREET_ADDRESS]" at bounding box center [339, 127] width 57 height 8
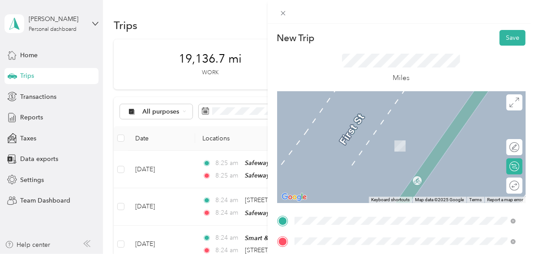
click at [361, 146] on span "[STREET_ADDRESS]" at bounding box center [339, 149] width 57 height 8
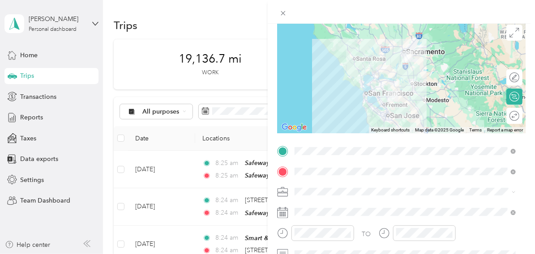
scroll to position [89, 0]
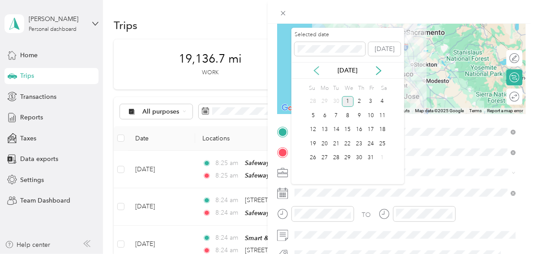
click at [316, 69] on icon at bounding box center [316, 71] width 4 height 8
click at [359, 142] on div "25" at bounding box center [360, 143] width 12 height 11
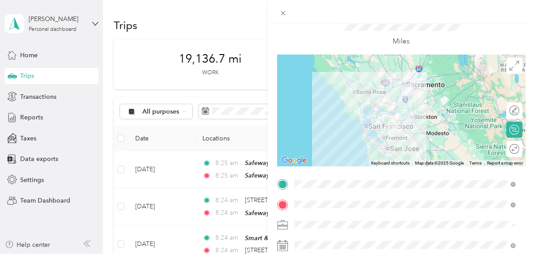
scroll to position [0, 0]
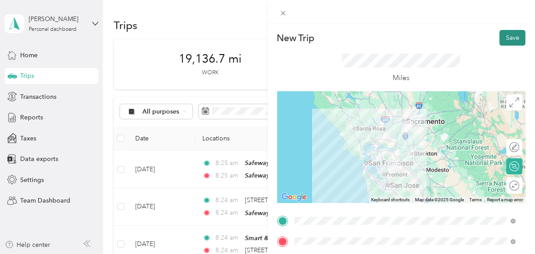
click at [505, 36] on button "Save" at bounding box center [513, 38] width 26 height 16
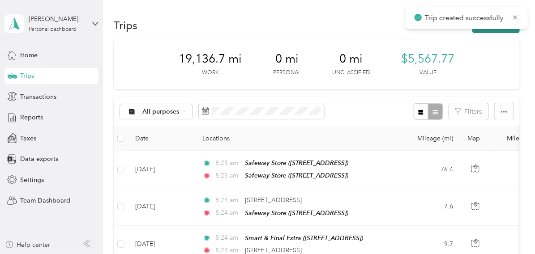
click at [500, 30] on button "New trip" at bounding box center [495, 25] width 47 height 16
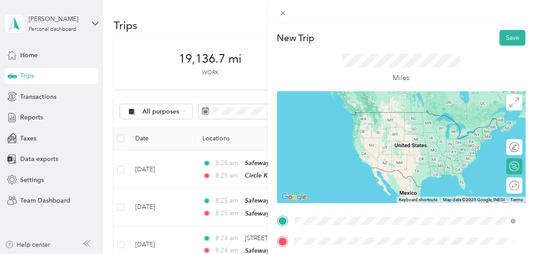
click at [368, 122] on div "TEAM Circle K [STREET_ADDRESS][GEOGRAPHIC_DATA], [GEOGRAPHIC_DATA]" at bounding box center [339, 123] width 57 height 22
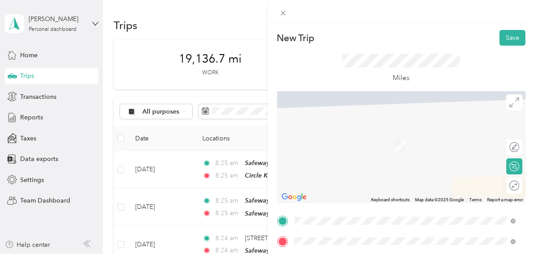
click at [331, 221] on span "[STREET_ADDRESS][US_STATE]" at bounding box center [356, 217] width 90 height 8
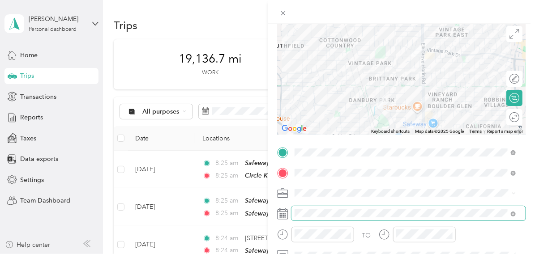
scroll to position [89, 0]
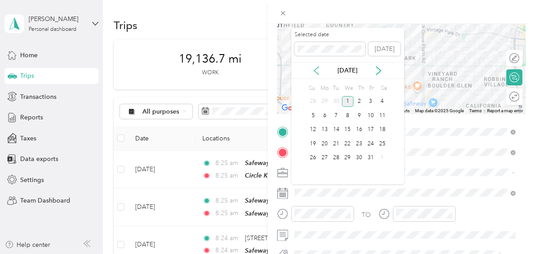
click at [316, 70] on icon at bounding box center [316, 70] width 9 height 9
click at [359, 143] on div "25" at bounding box center [360, 143] width 12 height 11
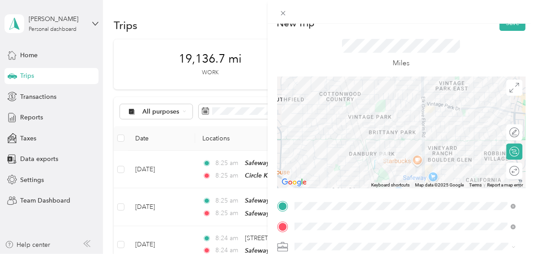
scroll to position [0, 0]
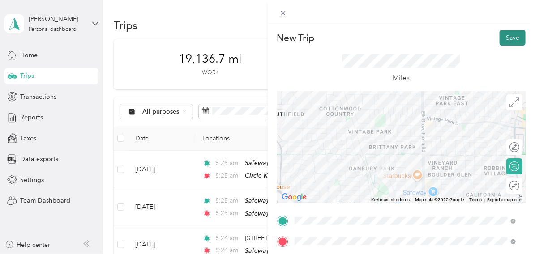
click at [506, 38] on button "Save" at bounding box center [513, 38] width 26 height 16
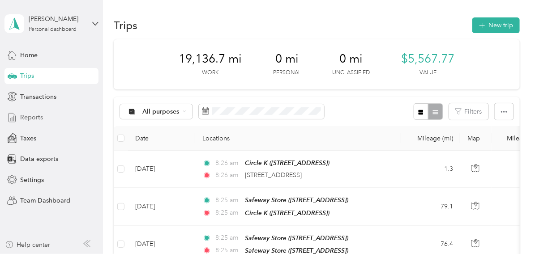
click at [35, 117] on span "Reports" at bounding box center [31, 117] width 23 height 9
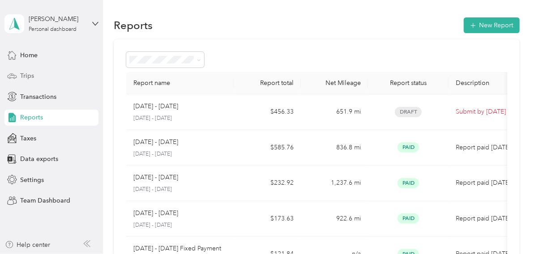
click at [27, 76] on span "Trips" at bounding box center [27, 75] width 14 height 9
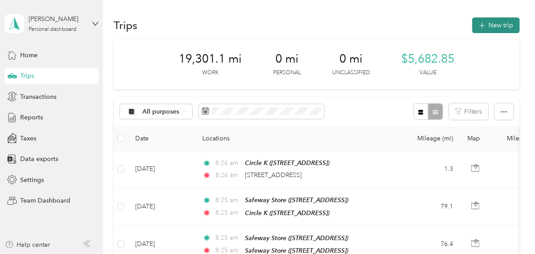
click at [493, 26] on button "New trip" at bounding box center [495, 25] width 47 height 16
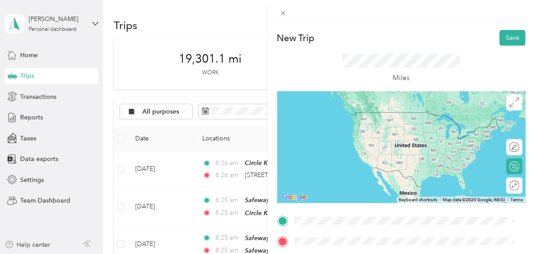
click at [362, 199] on span "[STREET_ADDRESS][US_STATE]" at bounding box center [356, 195] width 90 height 8
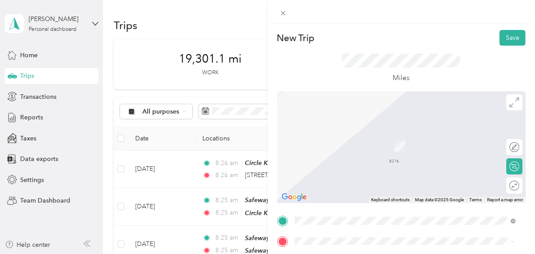
click at [347, 205] on div "TEAM 7 Eleven [STREET_ADDRESS]" at bounding box center [339, 205] width 57 height 22
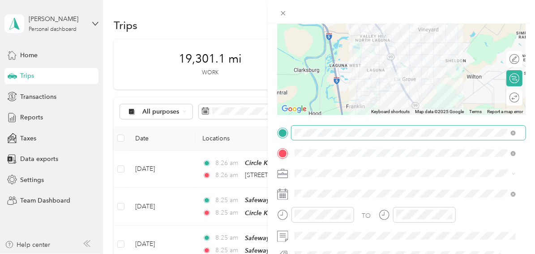
scroll to position [89, 0]
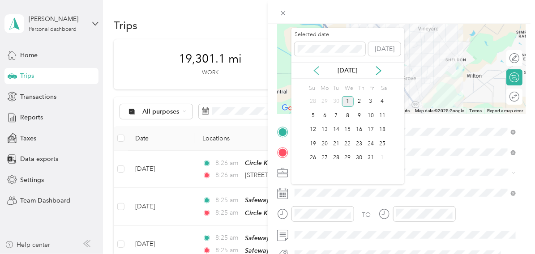
click at [317, 74] on icon at bounding box center [316, 70] width 9 height 9
click at [326, 158] on div "29" at bounding box center [325, 158] width 12 height 11
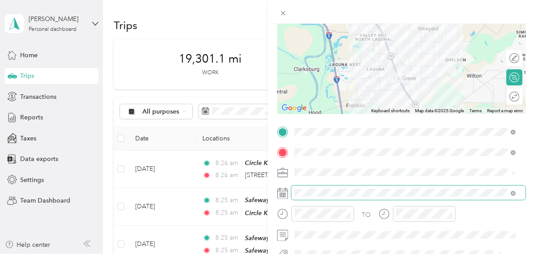
scroll to position [0, 0]
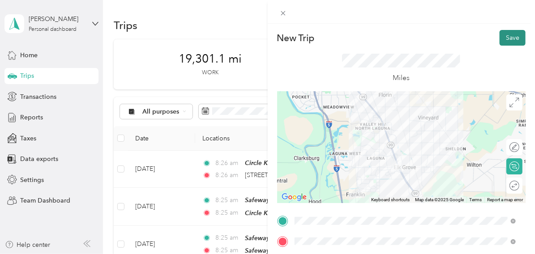
click at [507, 38] on button "Save" at bounding box center [513, 38] width 26 height 16
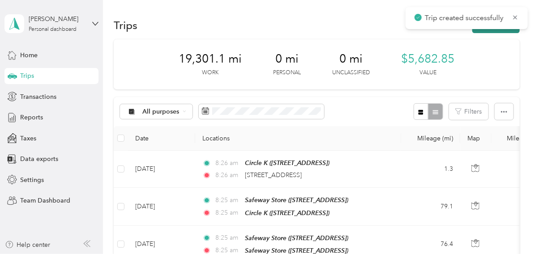
click at [505, 30] on button "New trip" at bounding box center [495, 25] width 47 height 16
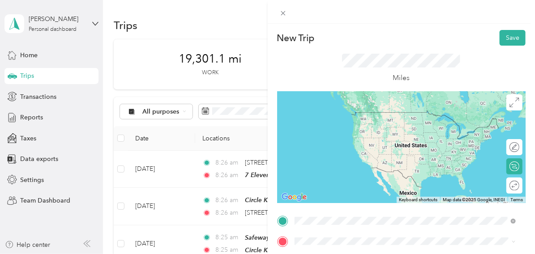
click at [366, 188] on span "[STREET_ADDRESS]" at bounding box center [339, 192] width 57 height 8
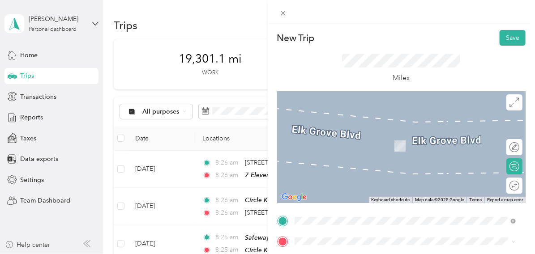
click at [370, 151] on div "TEAM 7 Eleven [STREET_ADDRESS][PERSON_NAME]" at bounding box center [364, 141] width 107 height 22
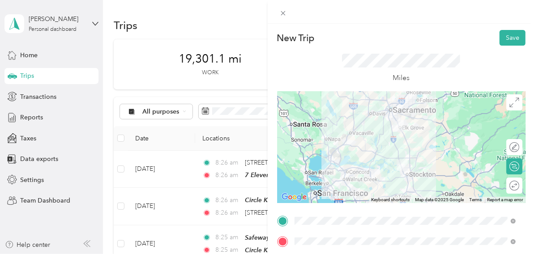
scroll to position [89, 0]
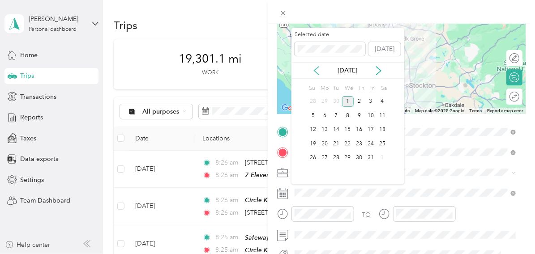
click at [315, 70] on icon at bounding box center [316, 71] width 4 height 8
click at [324, 155] on div "29" at bounding box center [325, 158] width 12 height 11
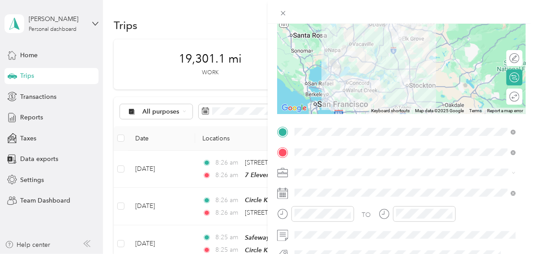
scroll to position [0, 0]
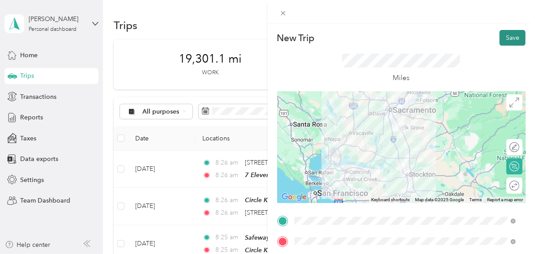
click at [503, 37] on button "Save" at bounding box center [513, 38] width 26 height 16
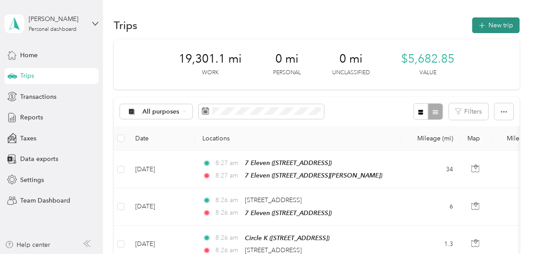
click at [502, 25] on button "New trip" at bounding box center [495, 25] width 47 height 16
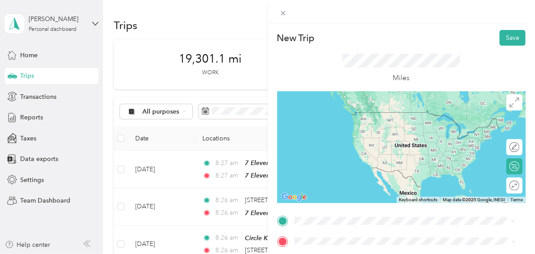
click at [352, 125] on span "[STREET_ADDRESS][PERSON_NAME]" at bounding box center [364, 129] width 107 height 8
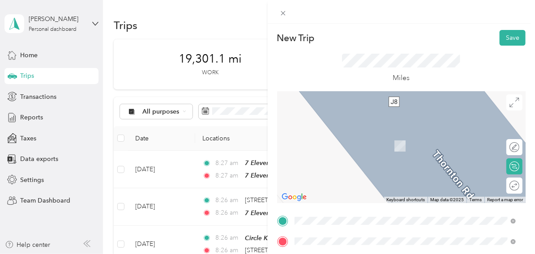
click at [355, 184] on span "[STREET_ADDRESS]" at bounding box center [339, 184] width 57 height 8
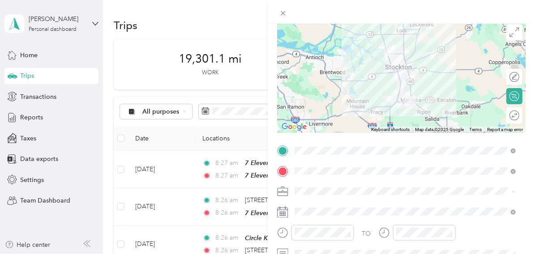
scroll to position [89, 0]
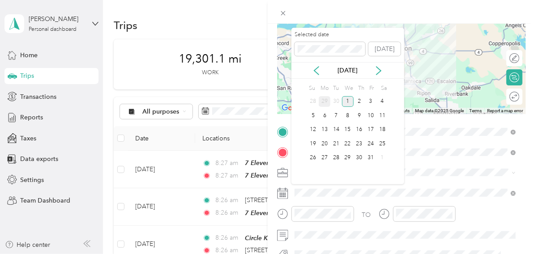
click at [324, 100] on div "29" at bounding box center [325, 101] width 12 height 11
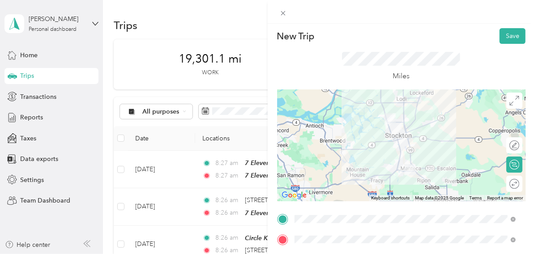
scroll to position [0, 0]
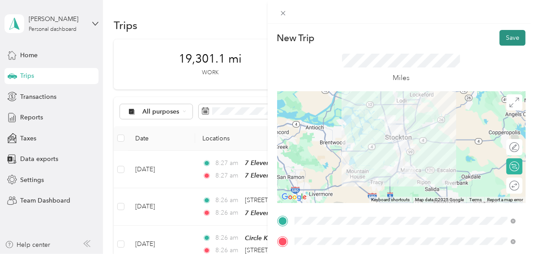
click at [505, 37] on button "Save" at bounding box center [513, 38] width 26 height 16
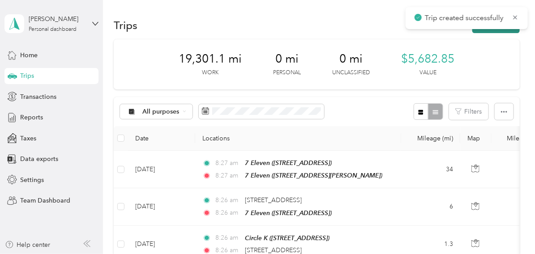
click at [505, 31] on button "New trip" at bounding box center [495, 25] width 47 height 16
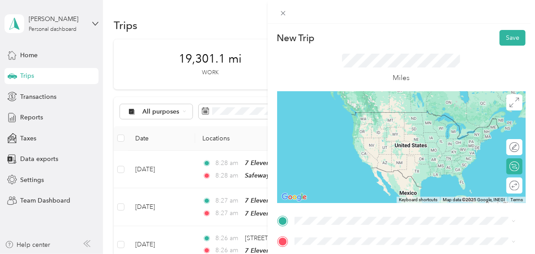
click at [369, 157] on div "TEAM Safeway Store [STREET_ADDRESS]" at bounding box center [347, 155] width 73 height 22
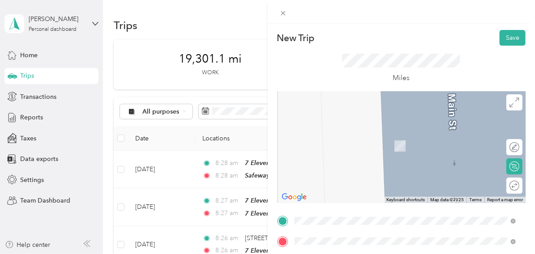
click at [358, 148] on span "[STREET_ADDRESS]" at bounding box center [339, 149] width 57 height 8
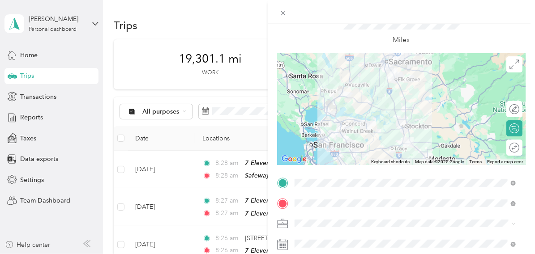
scroll to position [89, 0]
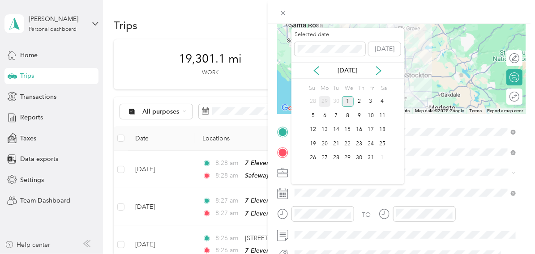
click at [326, 102] on div "29" at bounding box center [325, 101] width 12 height 11
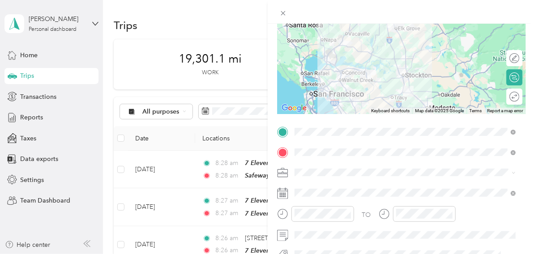
scroll to position [0, 0]
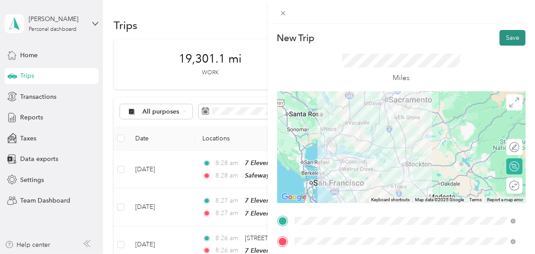
click at [500, 37] on button "Save" at bounding box center [513, 38] width 26 height 16
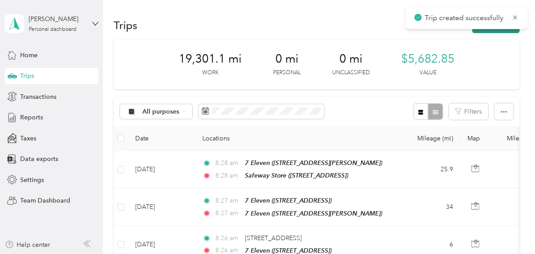
click at [499, 31] on button "New trip" at bounding box center [495, 25] width 47 height 16
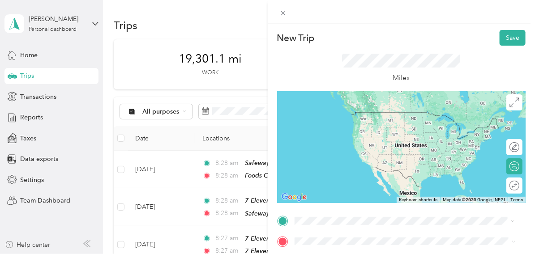
click at [368, 124] on span "[STREET_ADDRESS]" at bounding box center [339, 128] width 57 height 8
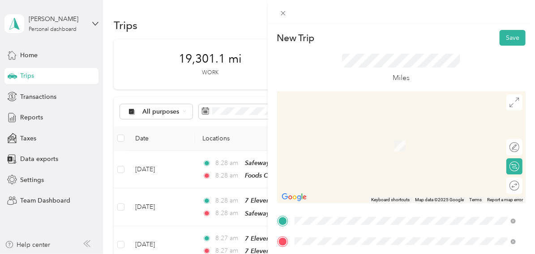
click at [341, 220] on span "[STREET_ADDRESS][US_STATE]" at bounding box center [356, 217] width 90 height 8
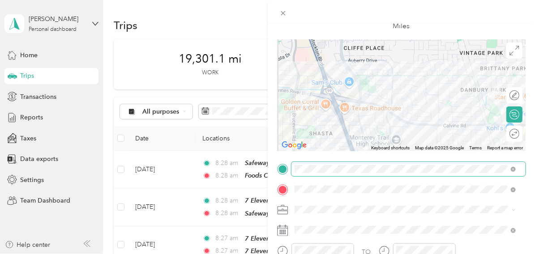
scroll to position [89, 0]
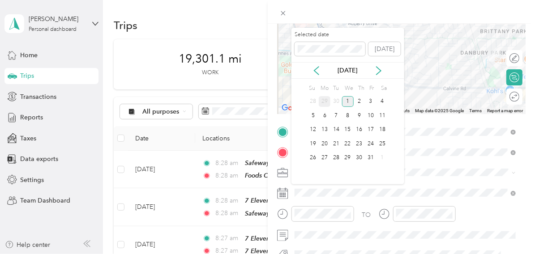
click at [324, 101] on div "29" at bounding box center [325, 101] width 12 height 11
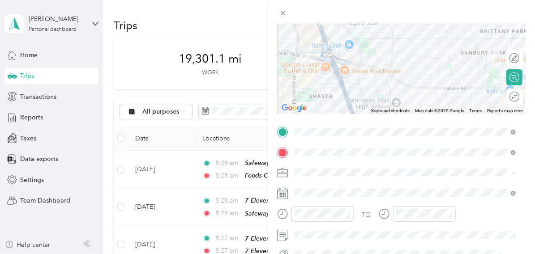
scroll to position [0, 0]
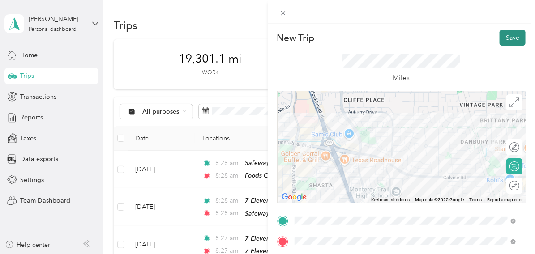
click at [510, 38] on button "Save" at bounding box center [513, 38] width 26 height 16
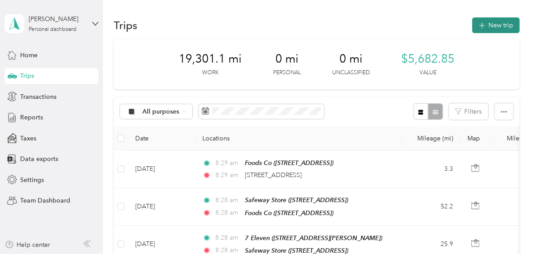
click at [499, 25] on button "New trip" at bounding box center [495, 25] width 47 height 16
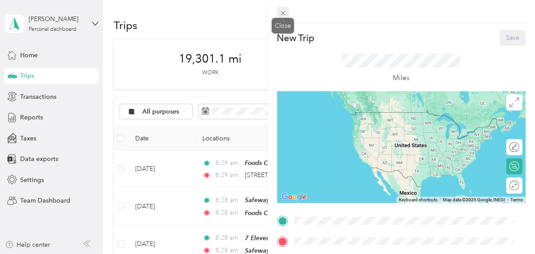
click at [284, 13] on icon at bounding box center [283, 13] width 8 height 8
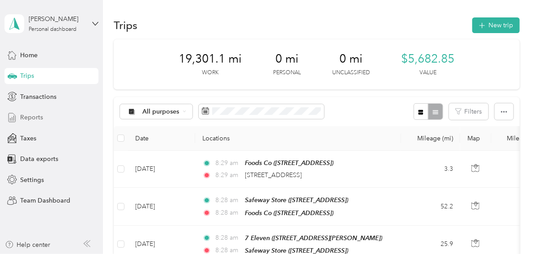
click at [38, 115] on span "Reports" at bounding box center [31, 117] width 23 height 9
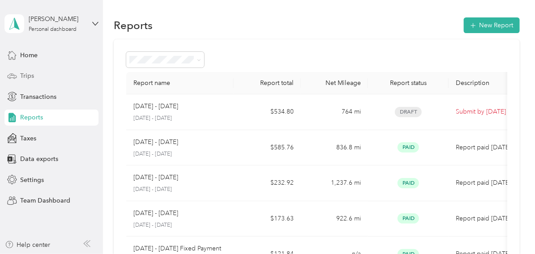
click at [29, 74] on span "Trips" at bounding box center [27, 75] width 14 height 9
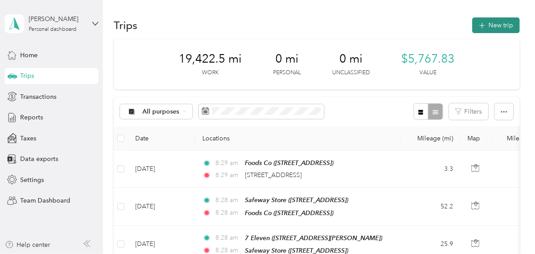
click at [498, 21] on button "New trip" at bounding box center [495, 25] width 47 height 16
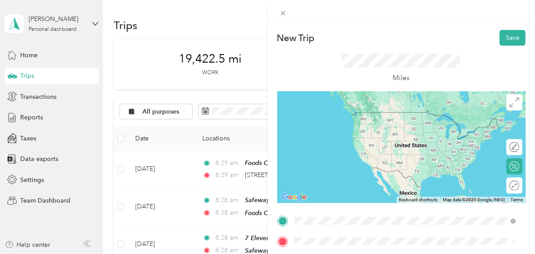
click at [324, 196] on span "[STREET_ADDRESS][US_STATE]" at bounding box center [356, 197] width 90 height 8
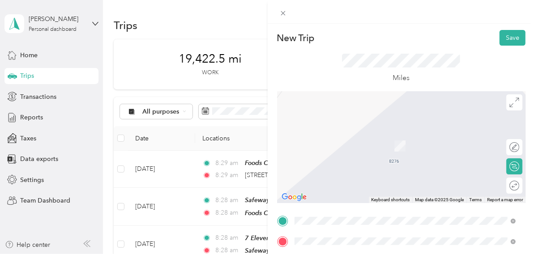
click at [360, 146] on span "[STREET_ADDRESS]" at bounding box center [339, 149] width 57 height 8
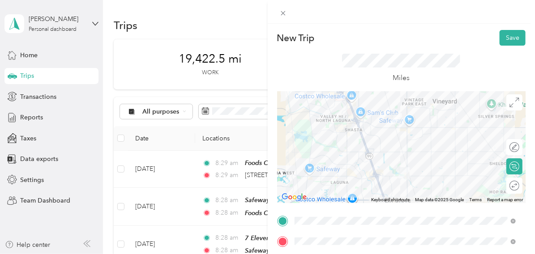
scroll to position [44, 0]
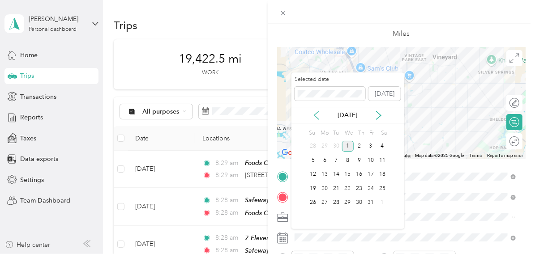
click at [314, 116] on icon at bounding box center [316, 115] width 9 height 9
click at [336, 204] on div "30" at bounding box center [336, 202] width 12 height 11
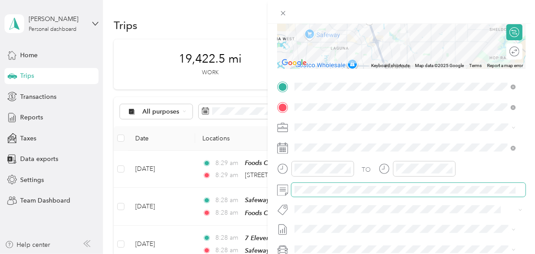
scroll to position [0, 0]
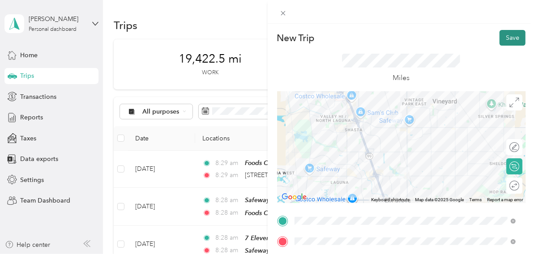
click at [510, 38] on button "Save" at bounding box center [513, 38] width 26 height 16
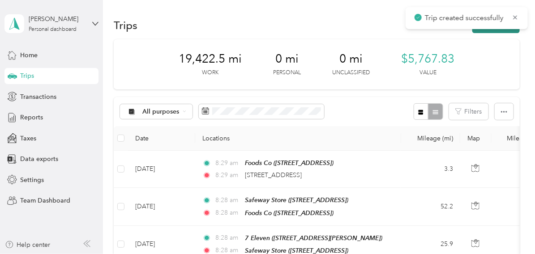
click at [499, 31] on button "New trip" at bounding box center [495, 25] width 47 height 16
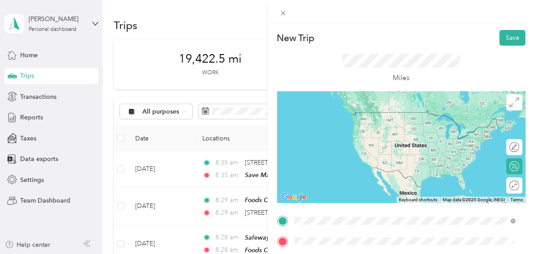
click at [349, 125] on span "[STREET_ADDRESS]" at bounding box center [339, 129] width 57 height 8
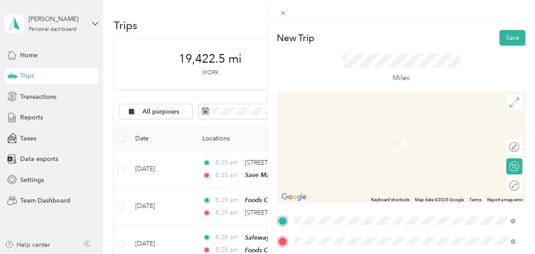
click at [352, 180] on span "[STREET_ADDRESS]" at bounding box center [339, 184] width 57 height 8
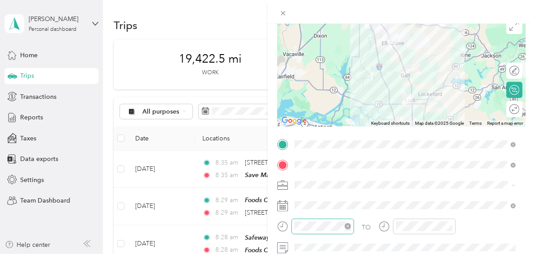
scroll to position [89, 0]
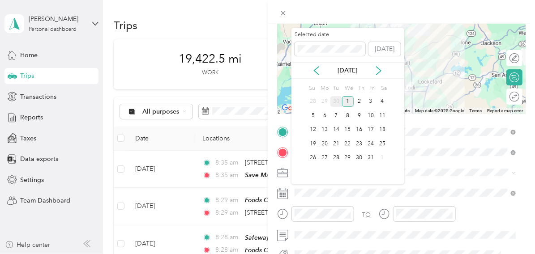
click at [335, 103] on div "30" at bounding box center [336, 101] width 12 height 11
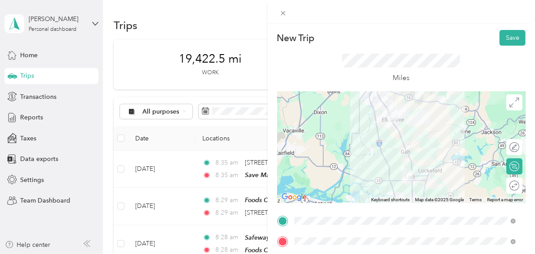
scroll to position [0, 0]
click at [506, 35] on button "Save" at bounding box center [513, 38] width 26 height 16
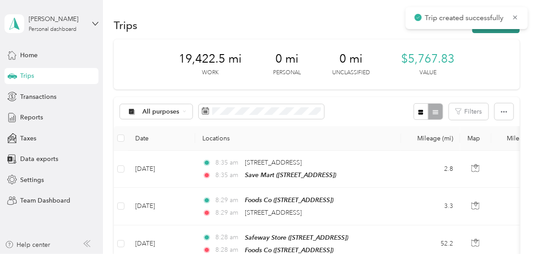
click at [505, 31] on button "New trip" at bounding box center [495, 25] width 47 height 16
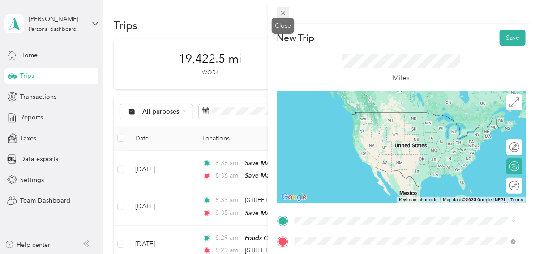
click at [282, 14] on icon at bounding box center [283, 13] width 8 height 8
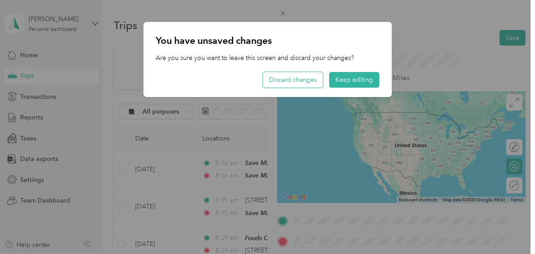
click at [298, 79] on button "Discard changes" at bounding box center [293, 80] width 60 height 16
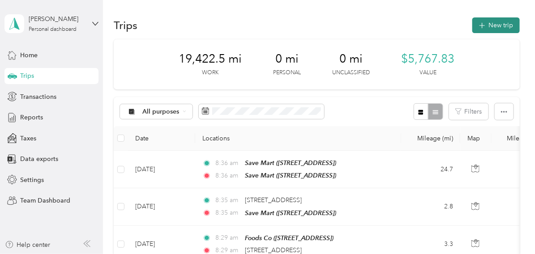
click at [495, 26] on button "New trip" at bounding box center [495, 25] width 47 height 16
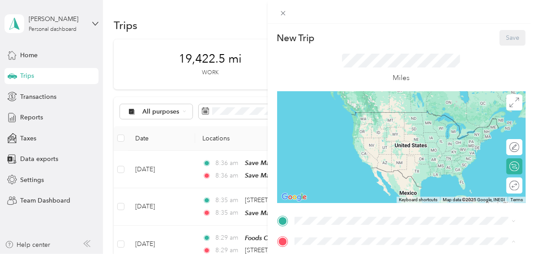
click at [287, 209] on div "New Trip Save This trip cannot be edited because it is either under review, app…" at bounding box center [401, 230] width 249 height 400
click at [356, 156] on div "TEAM Save Mart [STREET_ADDRESS]" at bounding box center [341, 157] width 60 height 22
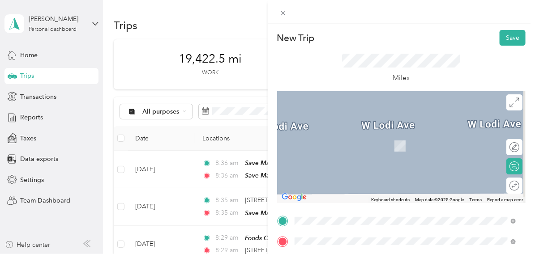
click at [351, 211] on span "[STREET_ADDRESS][PERSON_NAME]" at bounding box center [364, 212] width 107 height 8
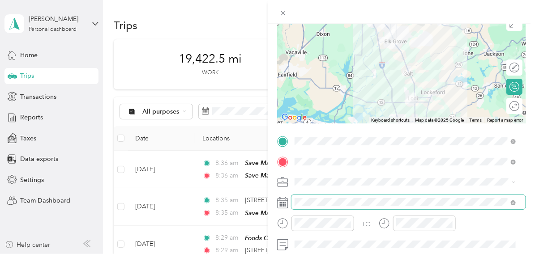
scroll to position [89, 0]
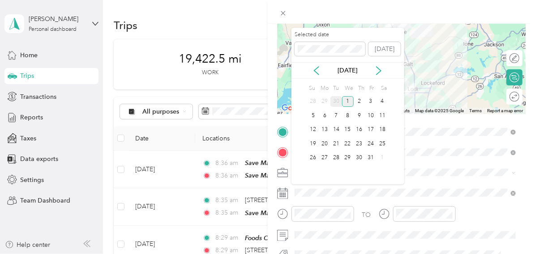
click at [336, 102] on div "30" at bounding box center [336, 101] width 12 height 11
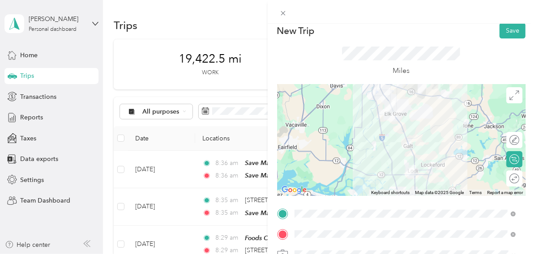
scroll to position [0, 0]
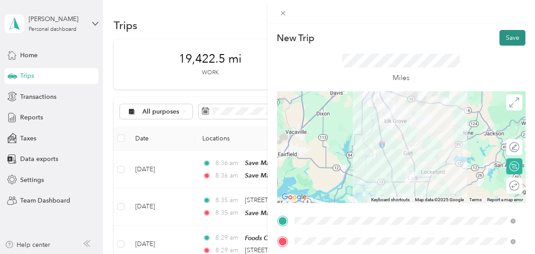
click at [511, 33] on button "Save" at bounding box center [513, 38] width 26 height 16
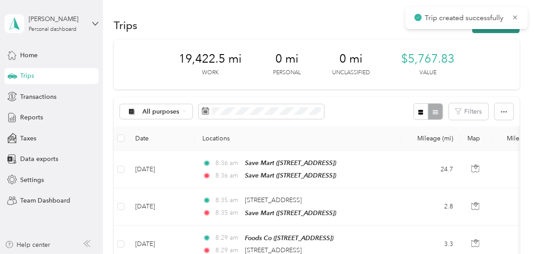
click at [488, 31] on button "New trip" at bounding box center [495, 25] width 47 height 16
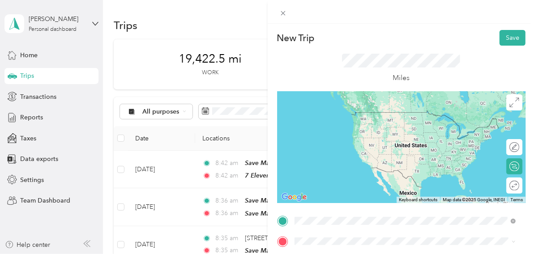
click at [350, 182] on div "TEAM 7 Eleven" at bounding box center [364, 179] width 107 height 11
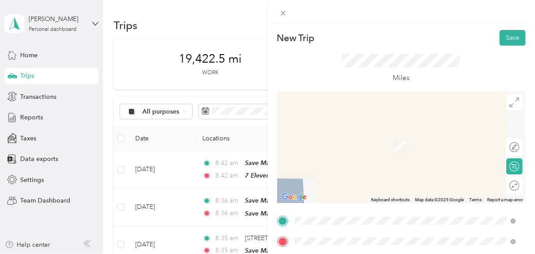
click at [338, 220] on span "[STREET_ADDRESS][US_STATE]" at bounding box center [356, 217] width 90 height 8
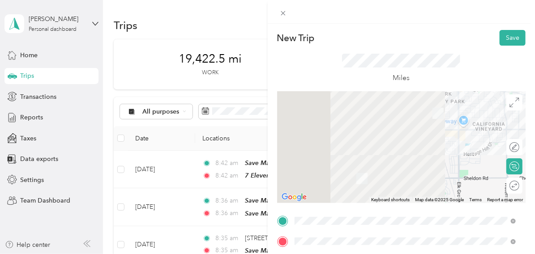
scroll to position [44, 0]
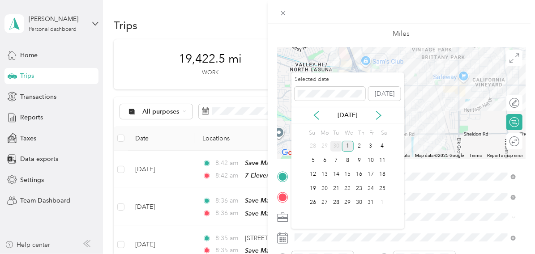
click at [335, 146] on div "30" at bounding box center [336, 146] width 12 height 11
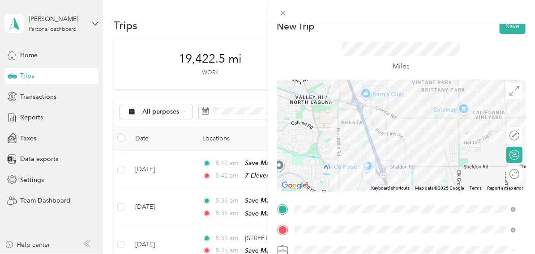
scroll to position [0, 0]
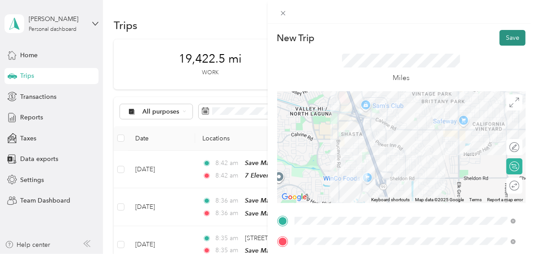
click at [506, 37] on button "Save" at bounding box center [513, 38] width 26 height 16
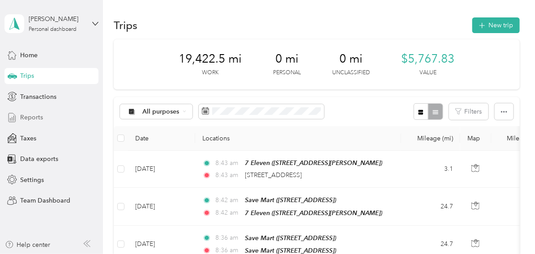
click at [38, 119] on span "Reports" at bounding box center [31, 117] width 23 height 9
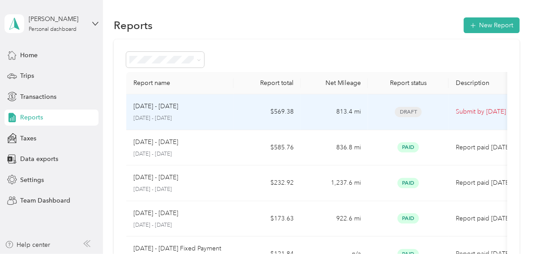
click at [150, 106] on p "[DATE] - [DATE]" at bounding box center [155, 107] width 45 height 10
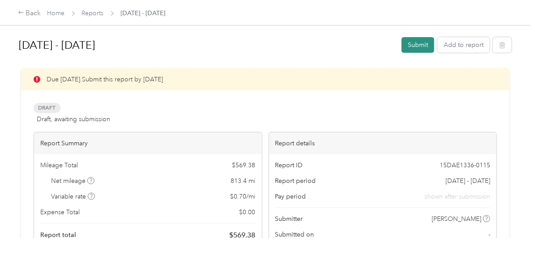
click at [417, 43] on button "Submit" at bounding box center [418, 45] width 33 height 16
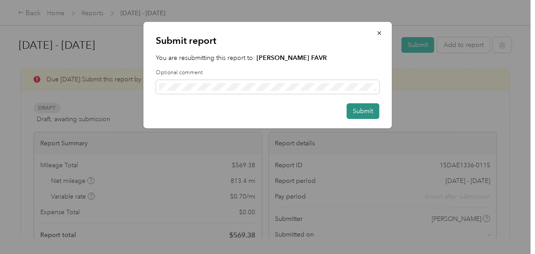
click at [358, 106] on button "Submit" at bounding box center [363, 111] width 33 height 16
